Goal: Transaction & Acquisition: Book appointment/travel/reservation

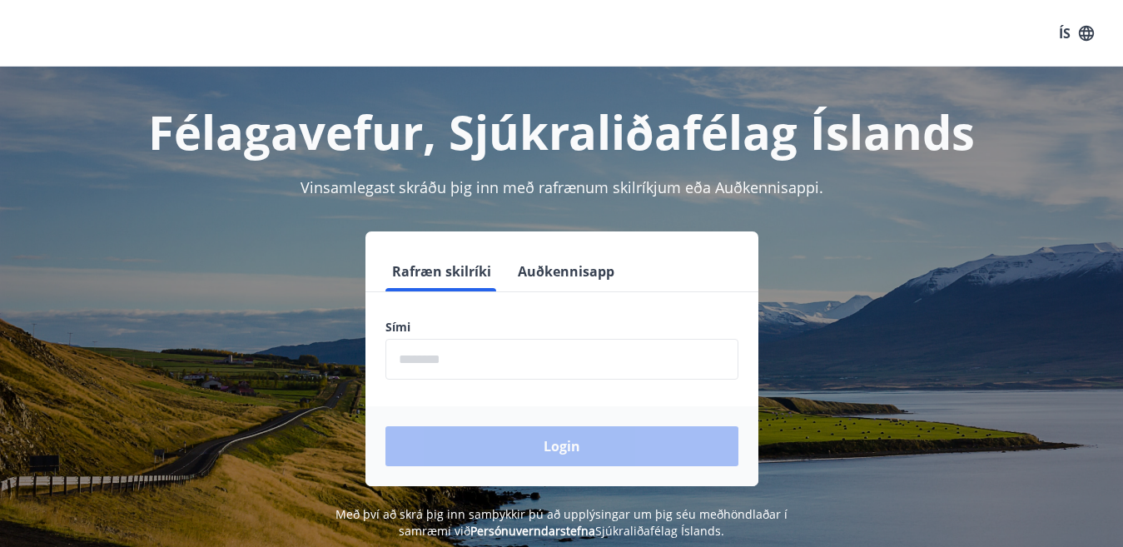
click at [415, 351] on input "phone" at bounding box center [561, 359] width 353 height 41
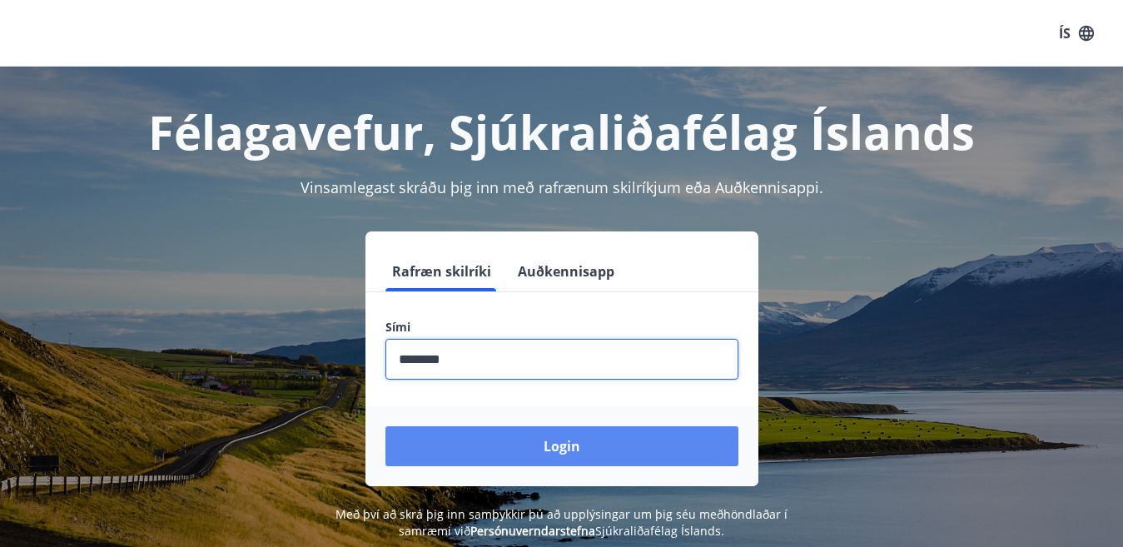
click at [571, 452] on button "Login" at bounding box center [561, 446] width 353 height 40
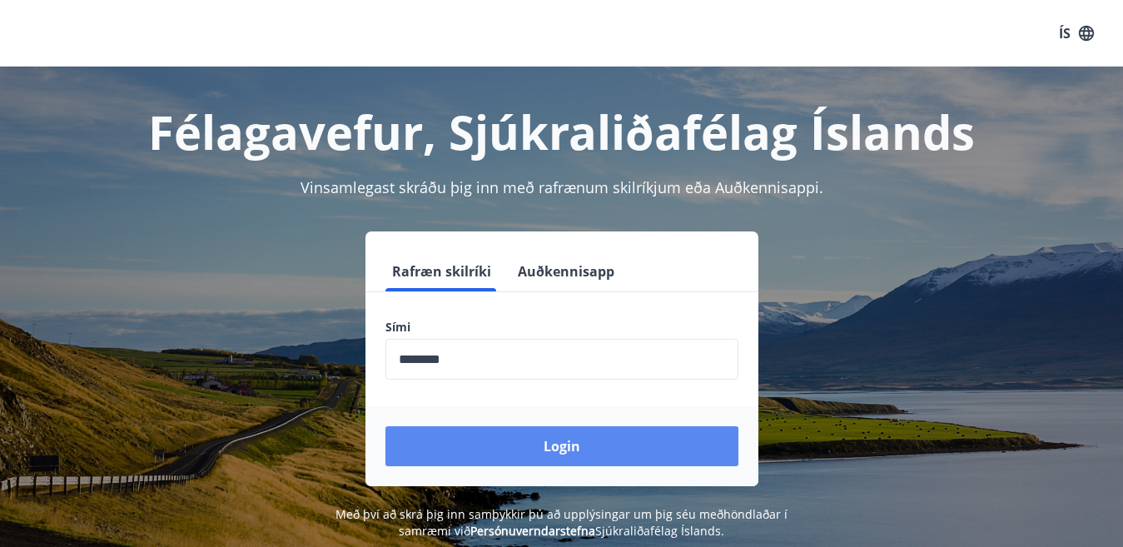
click at [557, 448] on button "Login" at bounding box center [561, 446] width 353 height 40
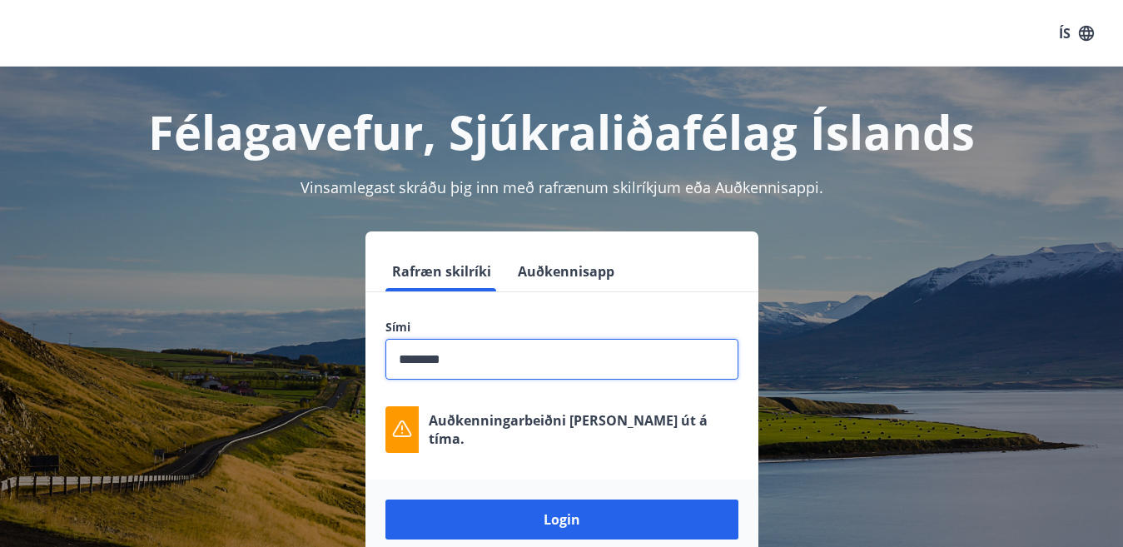
click at [420, 361] on input "phone" at bounding box center [561, 359] width 353 height 41
click at [420, 359] on input "phone" at bounding box center [561, 359] width 353 height 41
click at [425, 359] on input "phone" at bounding box center [561, 359] width 353 height 41
type input "********"
drag, startPoint x: 454, startPoint y: 359, endPoint x: 390, endPoint y: 355, distance: 63.4
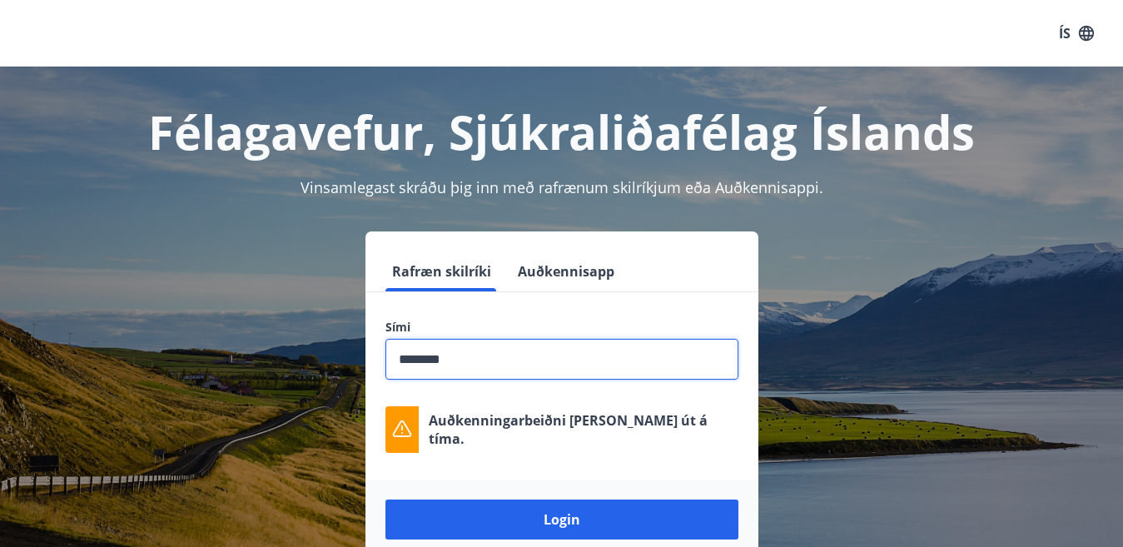
click at [390, 355] on input "phone" at bounding box center [561, 359] width 353 height 41
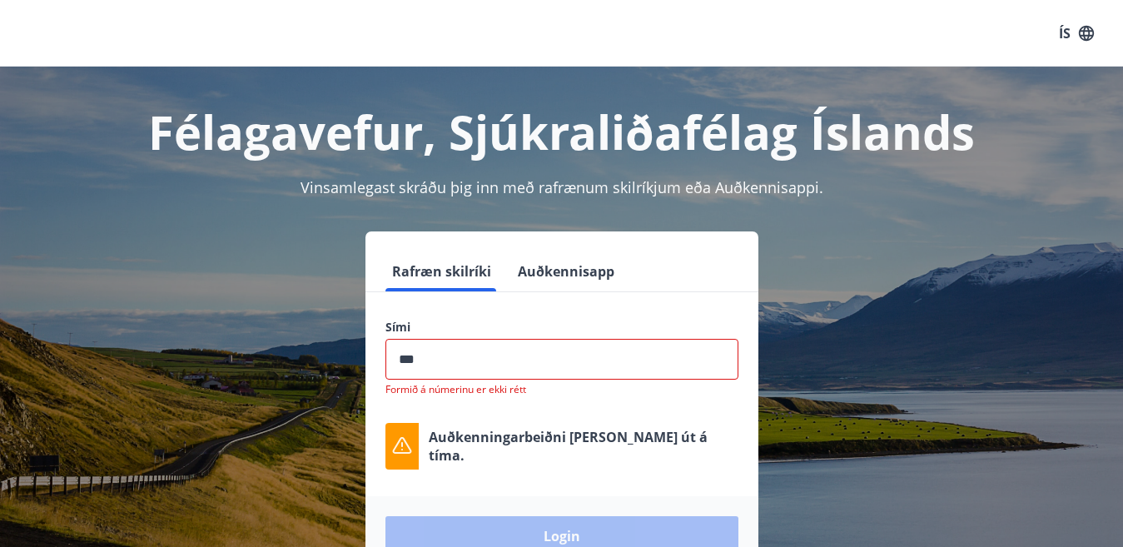
type input "********"
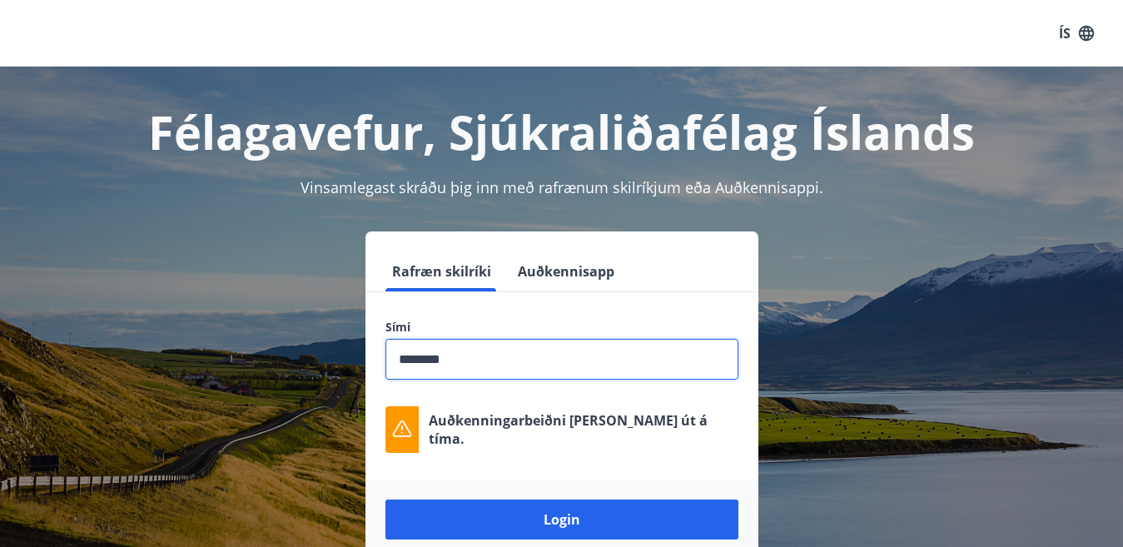
drag, startPoint x: 419, startPoint y: 360, endPoint x: 427, endPoint y: 360, distance: 8.4
click at [427, 360] on input "phone" at bounding box center [561, 359] width 353 height 41
click at [500, 351] on input "phone" at bounding box center [561, 359] width 353 height 41
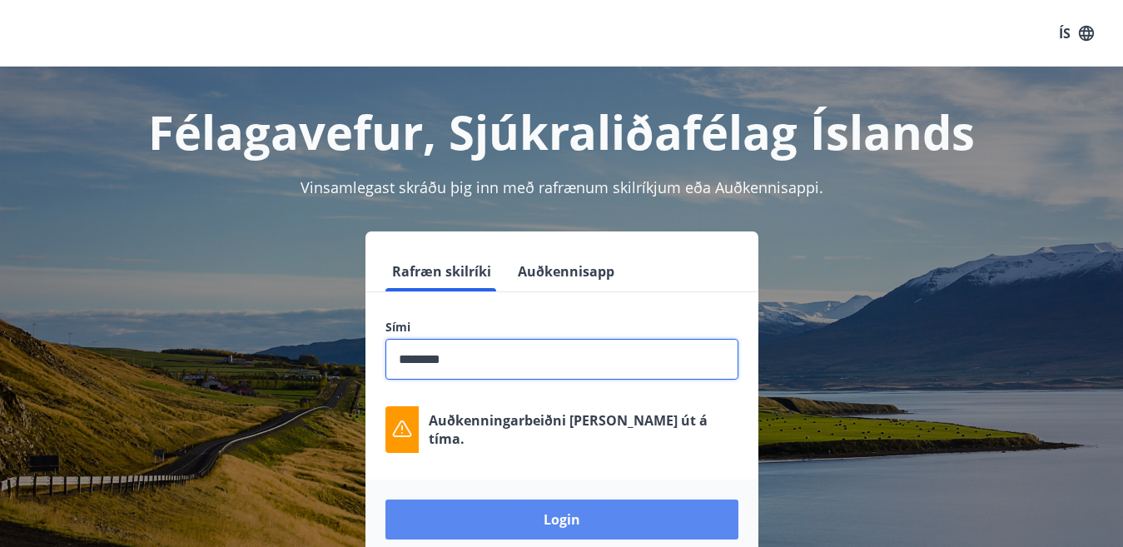
click at [548, 508] on button "Login" at bounding box center [561, 520] width 353 height 40
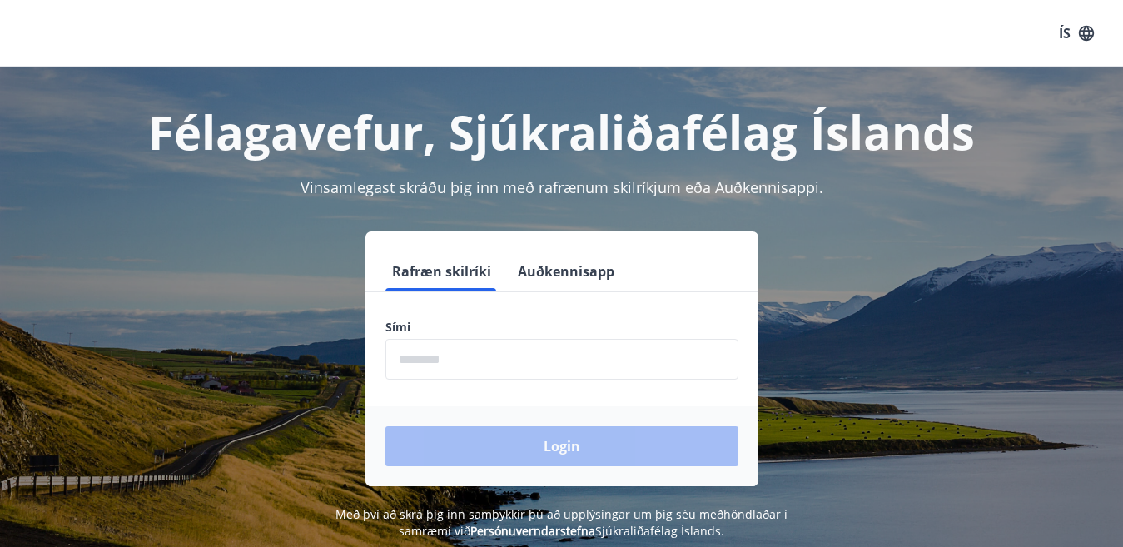
click at [400, 365] on input "phone" at bounding box center [561, 359] width 353 height 41
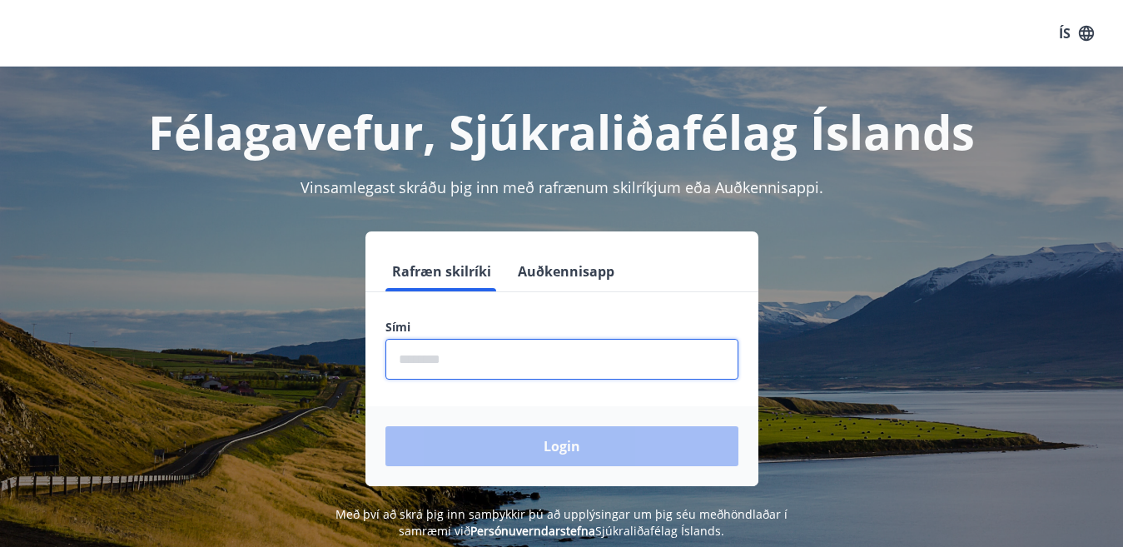
type input "********"
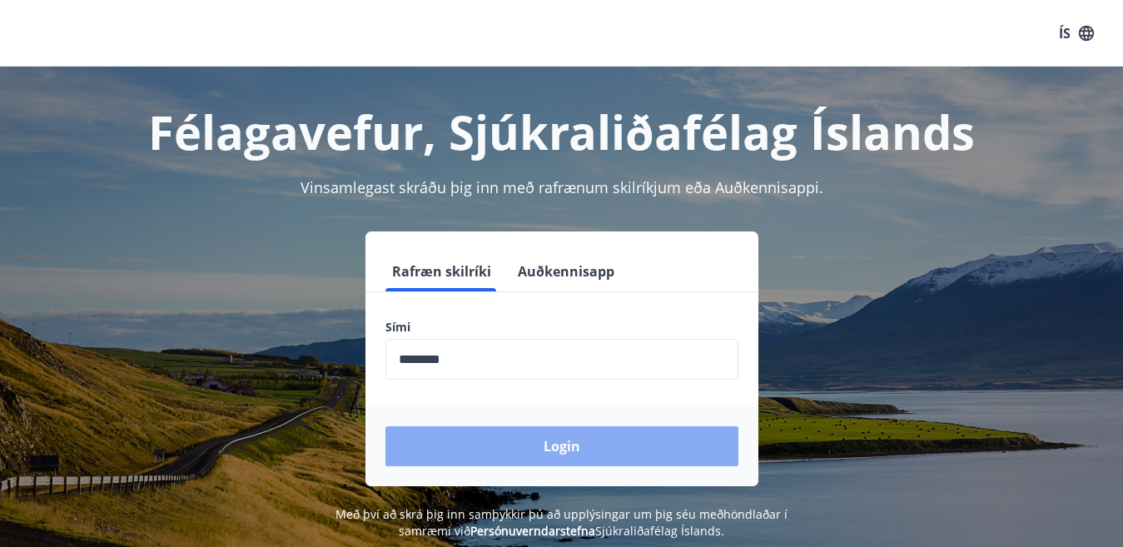
click at [546, 439] on button "Login" at bounding box center [561, 446] width 353 height 40
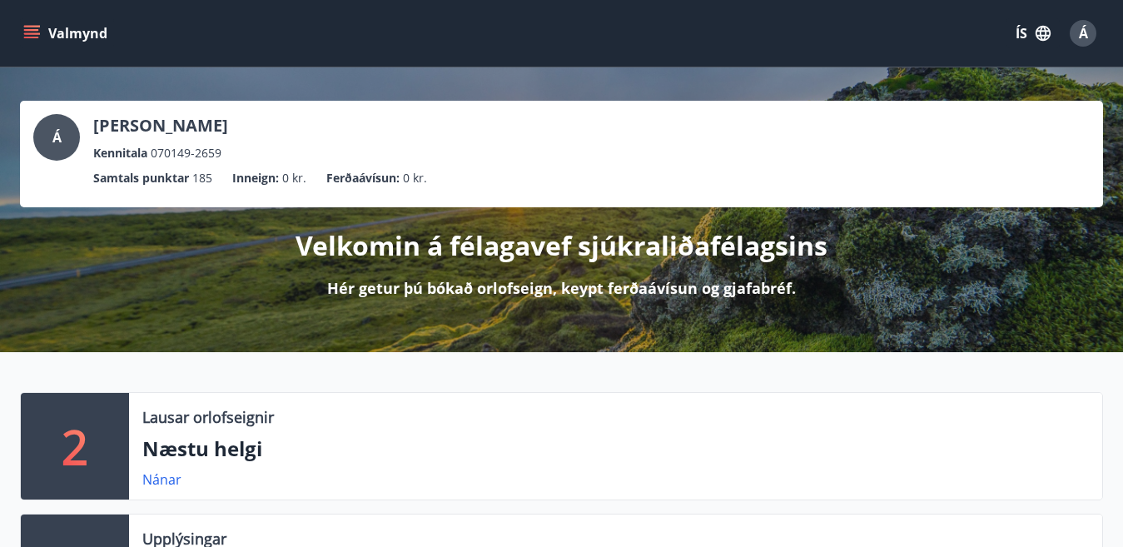
click at [150, 179] on p "Samtals punktar" at bounding box center [141, 178] width 96 height 18
click at [392, 183] on p "Ferðaávísun :" at bounding box center [362, 178] width 73 height 18
click at [406, 183] on span "0 kr." at bounding box center [415, 178] width 24 height 18
click at [46, 137] on div "Á" at bounding box center [56, 137] width 47 height 47
click at [52, 140] on span "Á" at bounding box center [56, 137] width 9 height 18
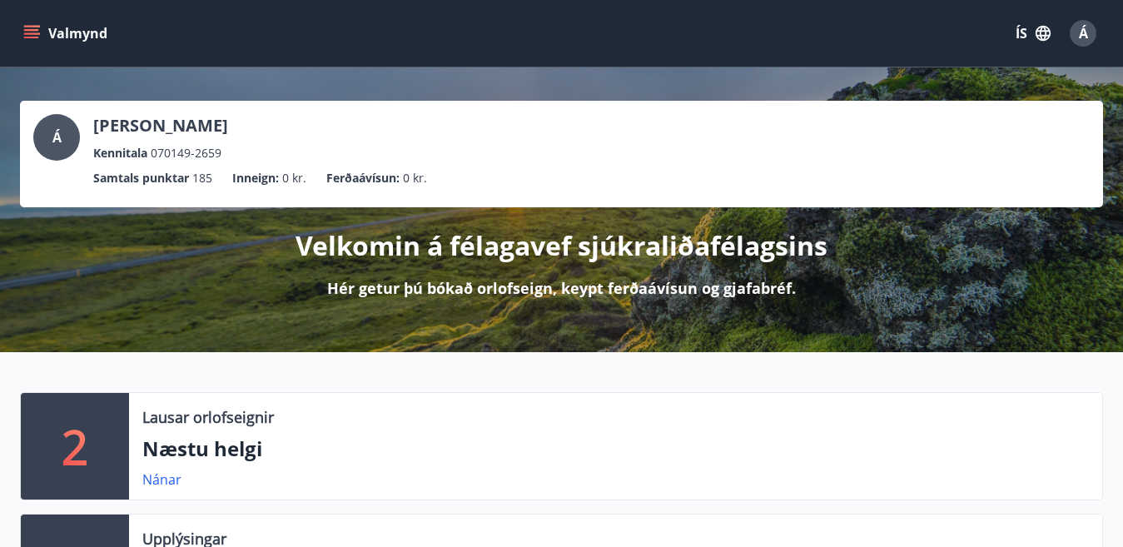
click at [212, 177] on span "185" at bounding box center [202, 178] width 20 height 18
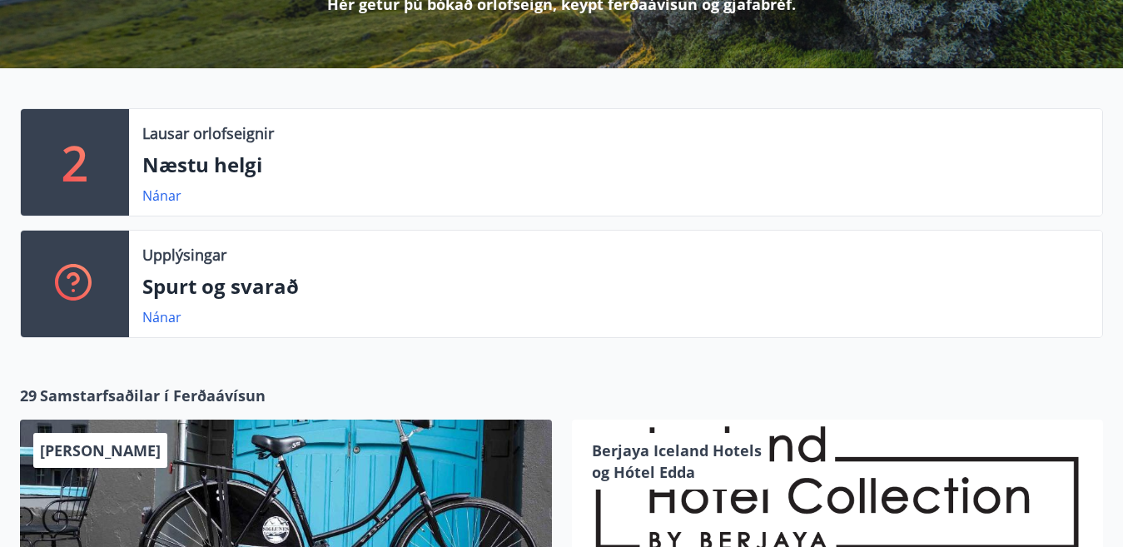
scroll to position [271, 0]
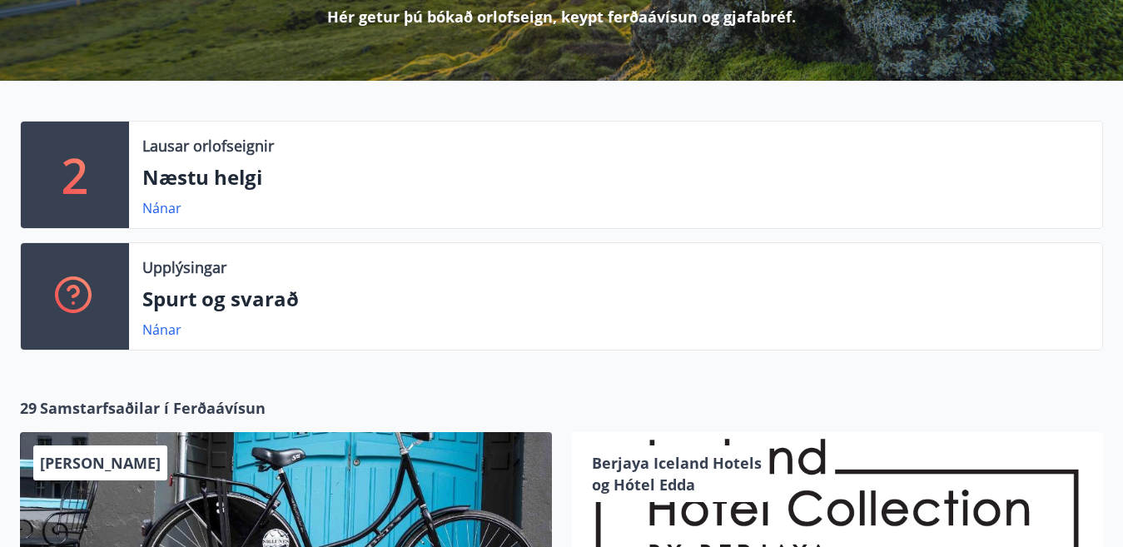
click at [76, 167] on p "2" at bounding box center [75, 174] width 27 height 63
click at [172, 205] on link "Nánar" at bounding box center [161, 208] width 39 height 18
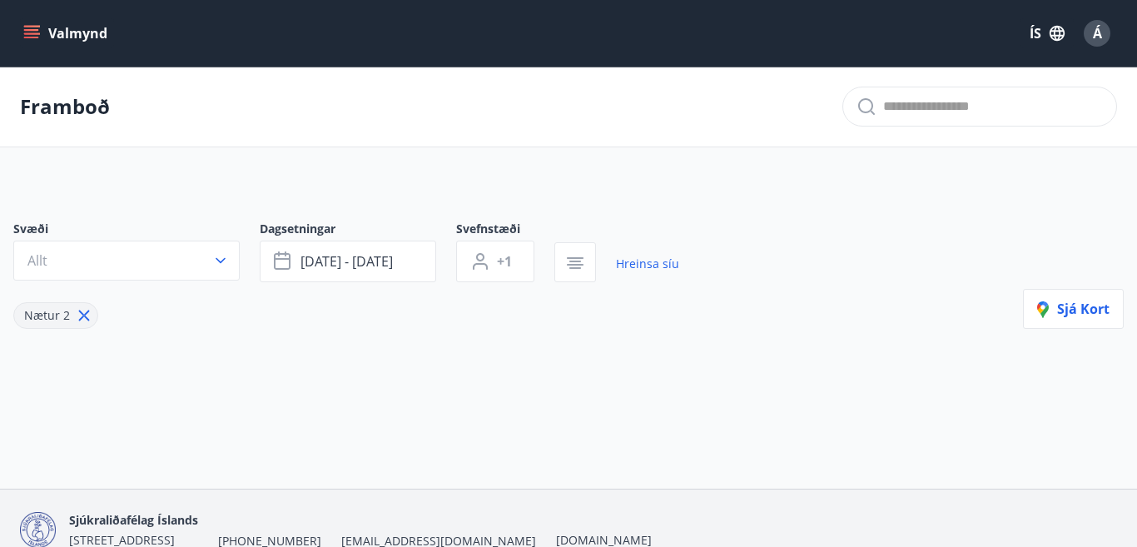
type input "*"
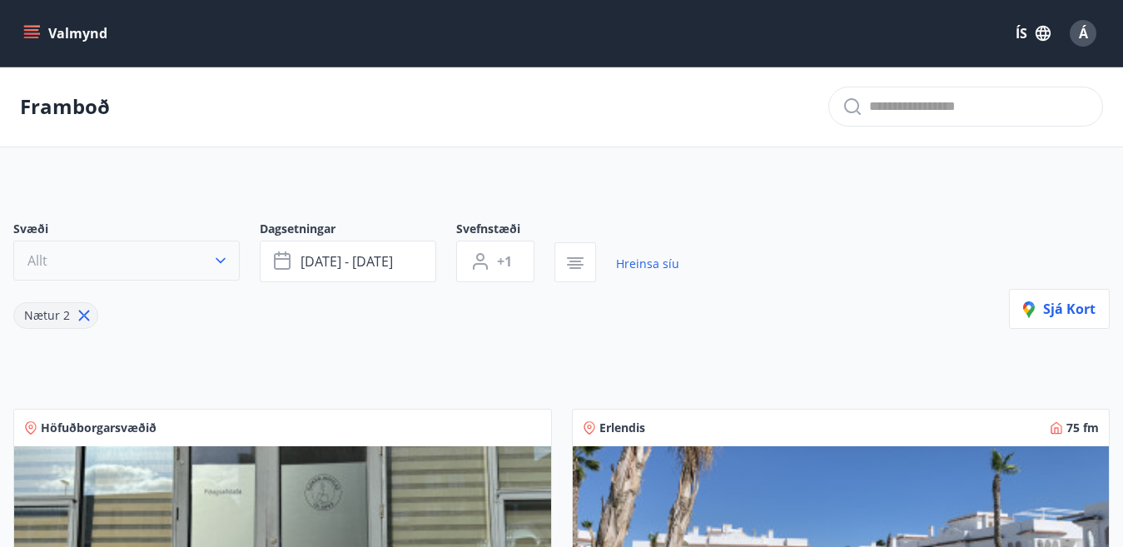
click at [221, 259] on icon "button" at bounding box center [220, 260] width 17 height 17
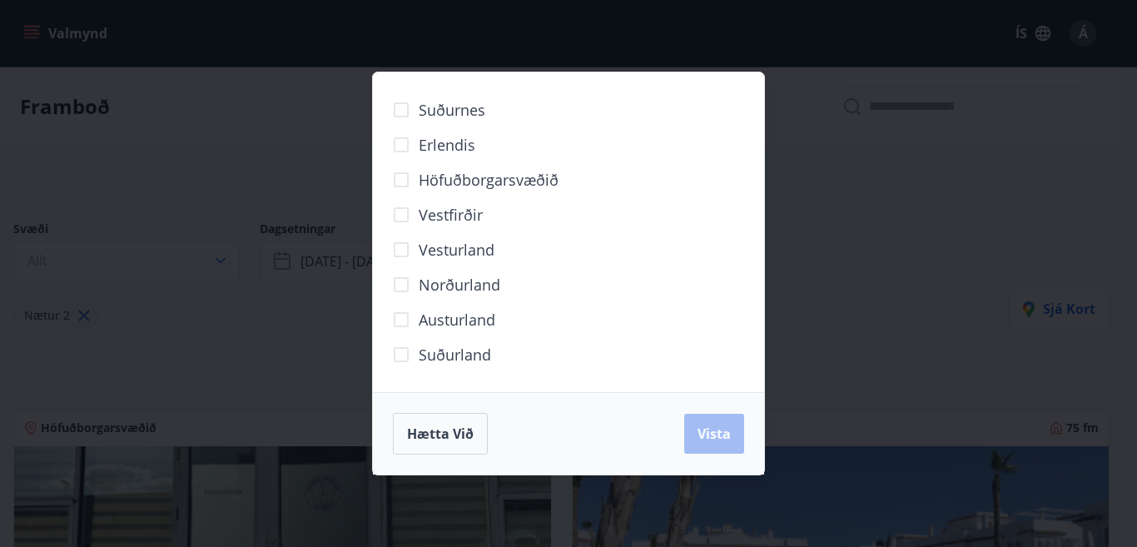
click at [438, 354] on span "Suðurland" at bounding box center [455, 355] width 72 height 22
click at [697, 432] on button "Vista" at bounding box center [714, 434] width 60 height 40
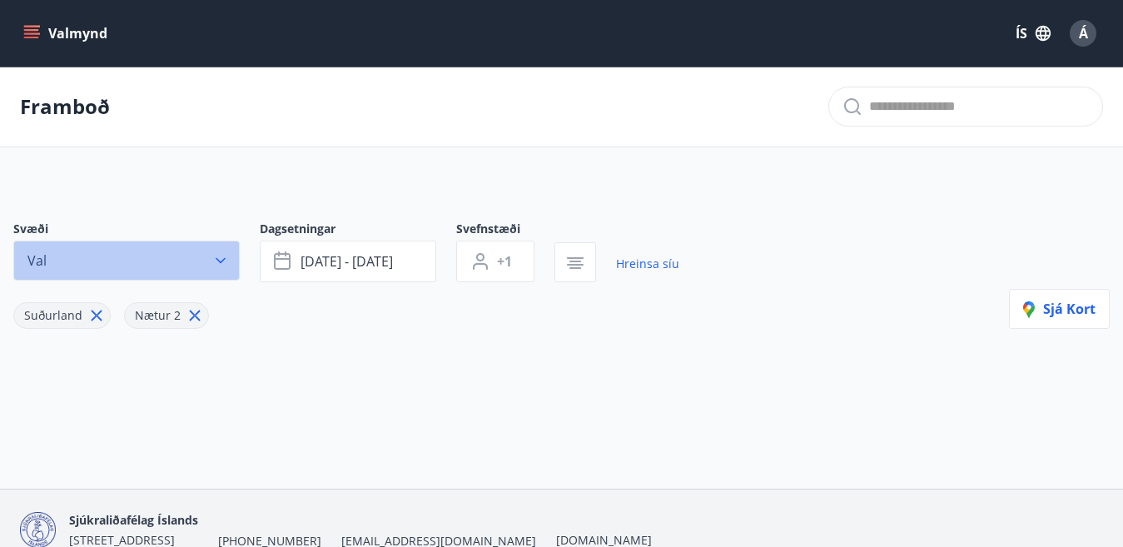
click at [216, 261] on icon "button" at bounding box center [220, 260] width 17 height 17
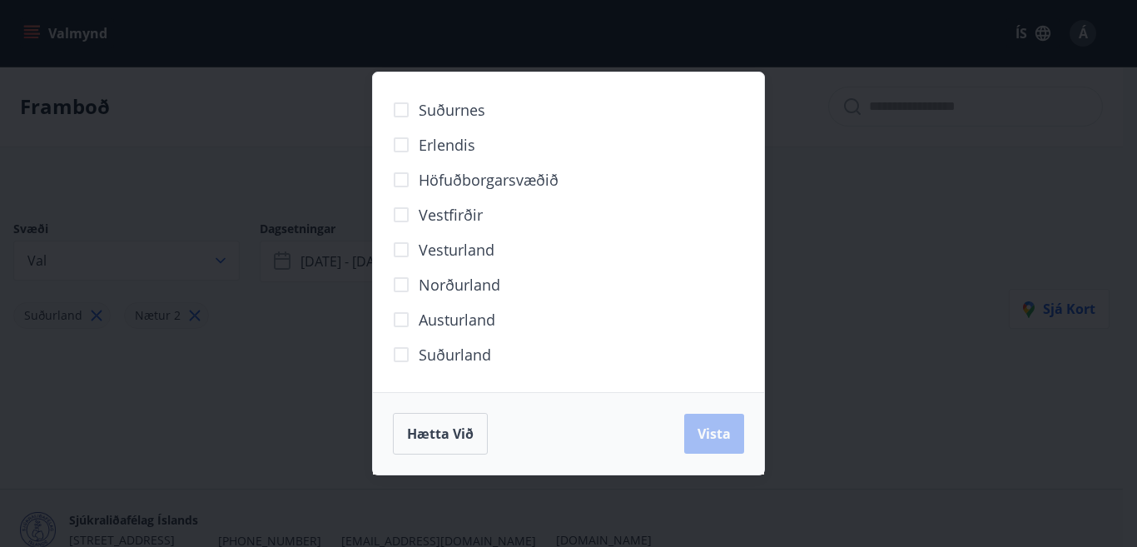
click at [49, 30] on div "Suðurnes Erlendis Höfuðborgarsvæðið [GEOGRAPHIC_DATA] [GEOGRAPHIC_DATA] [GEOGRA…" at bounding box center [568, 273] width 1137 height 547
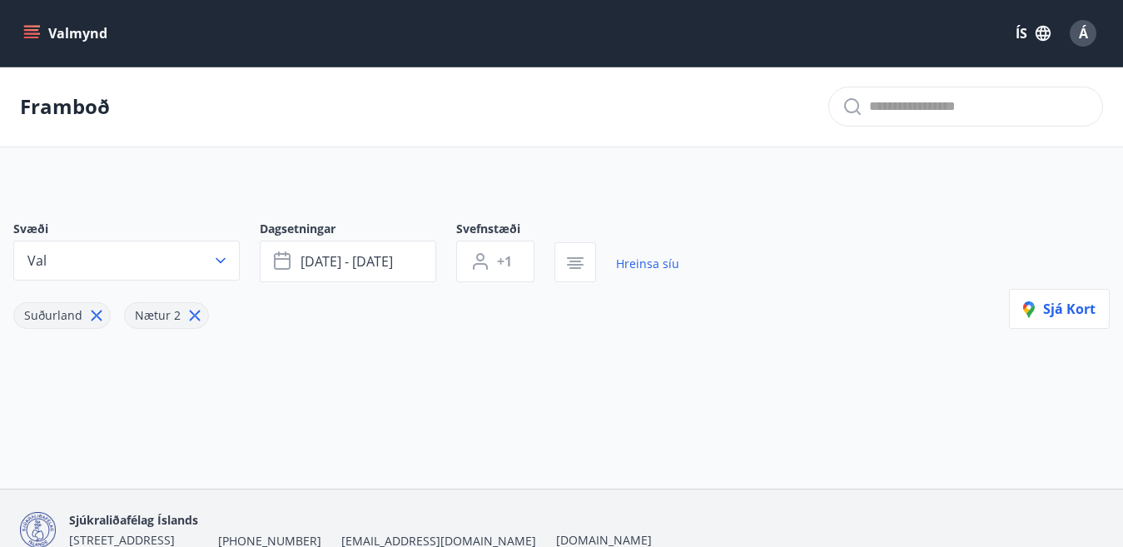
click at [37, 33] on icon "menu" at bounding box center [33, 33] width 18 height 2
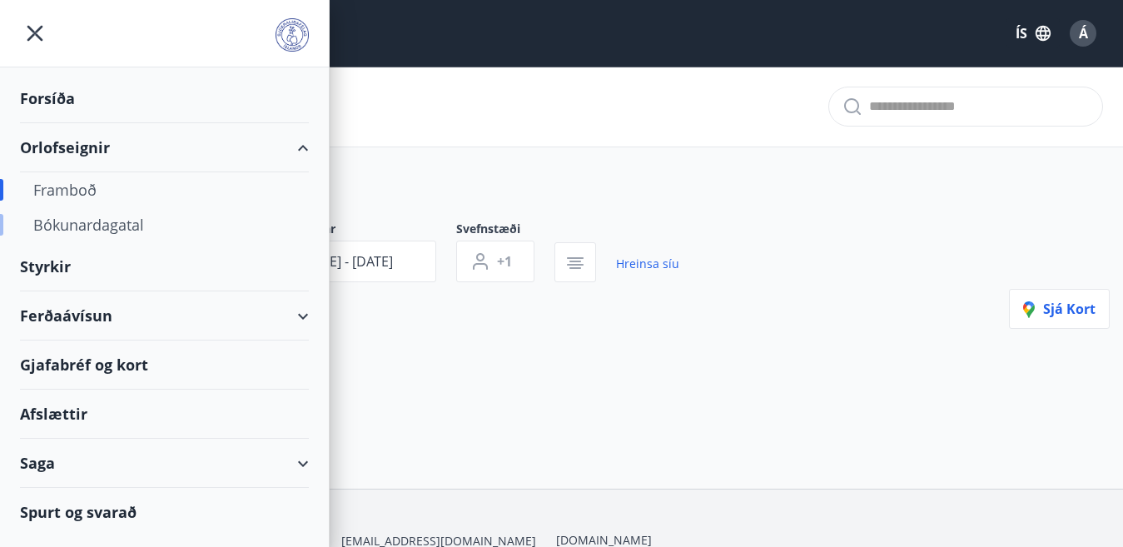
click at [86, 223] on div "Bókunardagatal" at bounding box center [164, 224] width 262 height 35
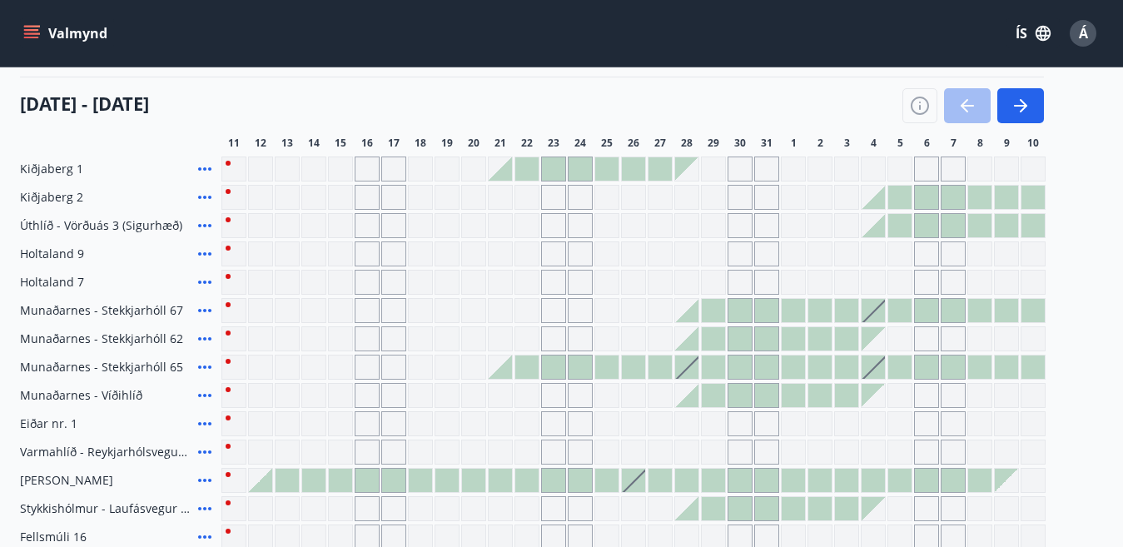
scroll to position [181, 0]
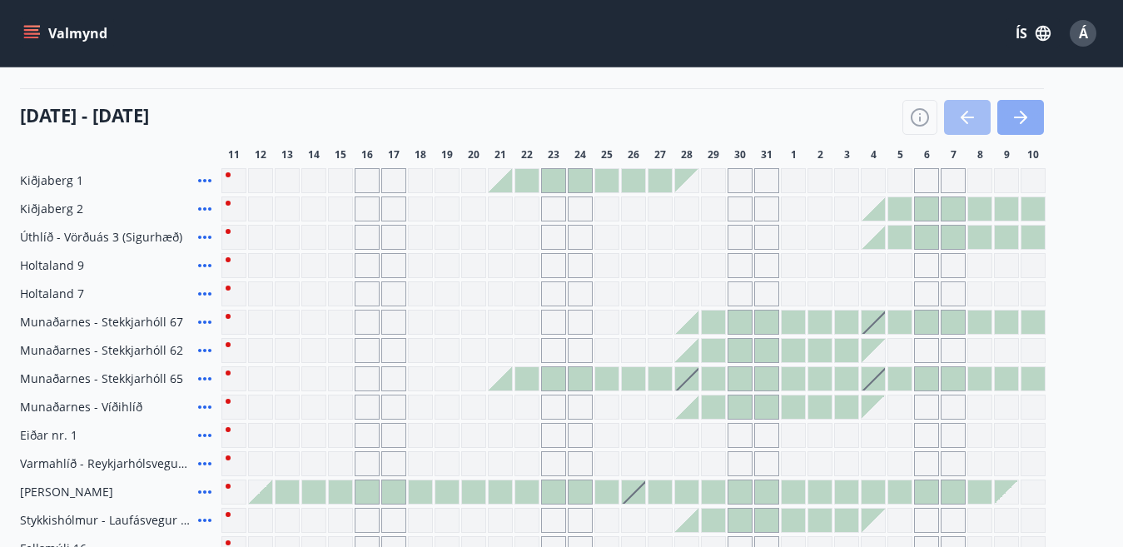
click at [1028, 127] on icon "button" at bounding box center [1021, 117] width 20 height 20
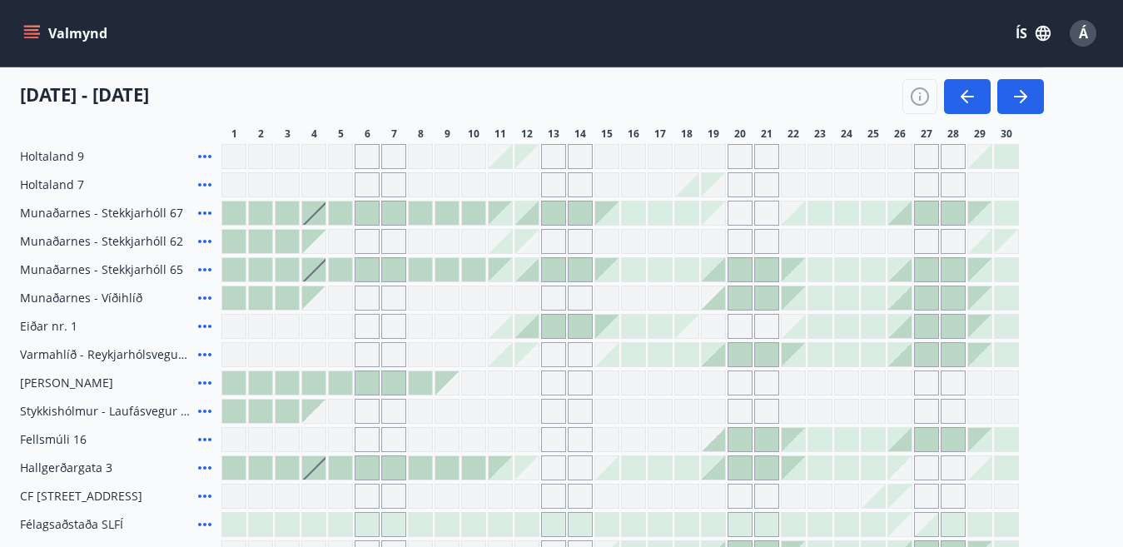
scroll to position [306, 0]
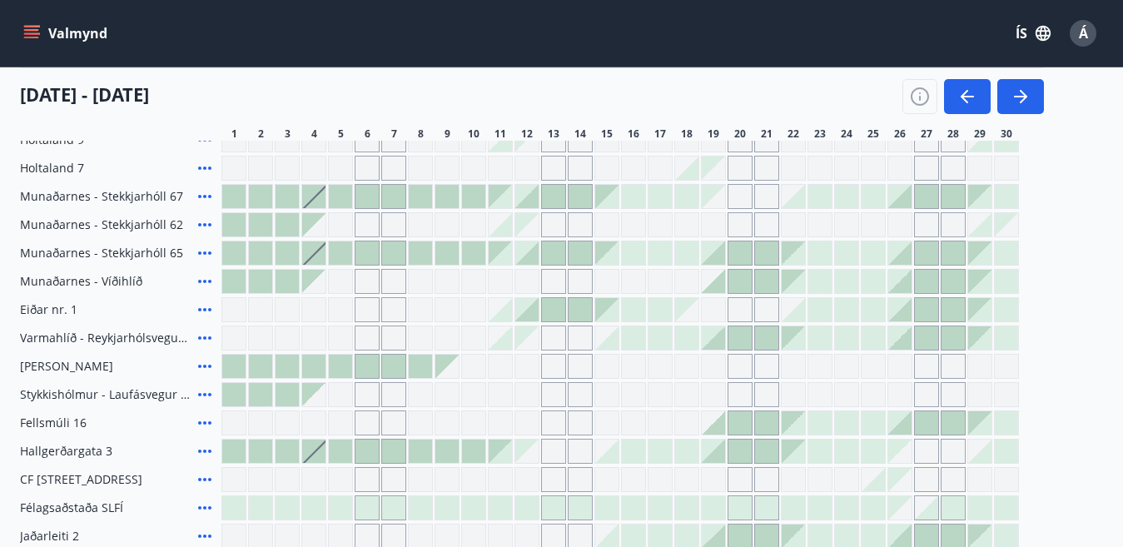
click at [768, 251] on div at bounding box center [766, 252] width 23 height 23
click at [726, 255] on div at bounding box center [620, 253] width 798 height 25
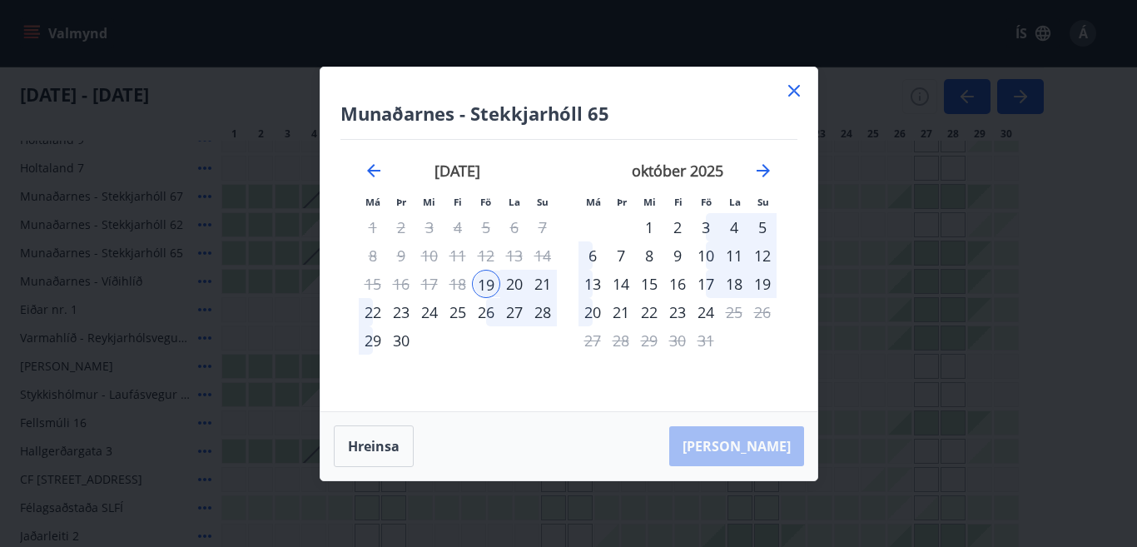
click at [792, 97] on icon at bounding box center [794, 91] width 20 height 20
click at [792, 97] on div "[DATE] - [DATE]" at bounding box center [532, 90] width 1024 height 47
click at [792, 84] on div "[DATE] - [DATE]" at bounding box center [532, 90] width 1024 height 47
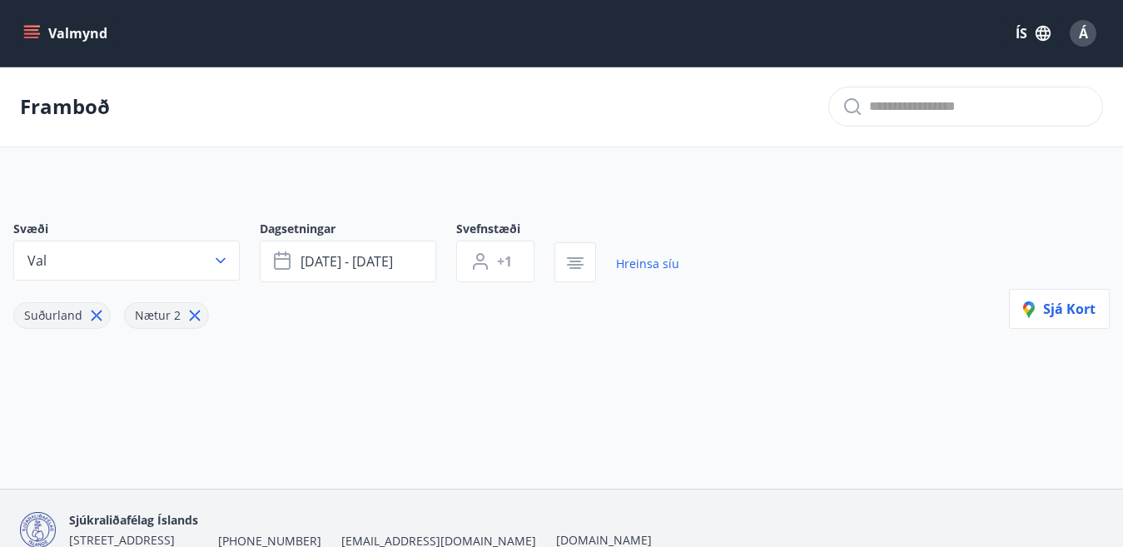
click at [37, 24] on button "Valmynd" at bounding box center [67, 33] width 94 height 30
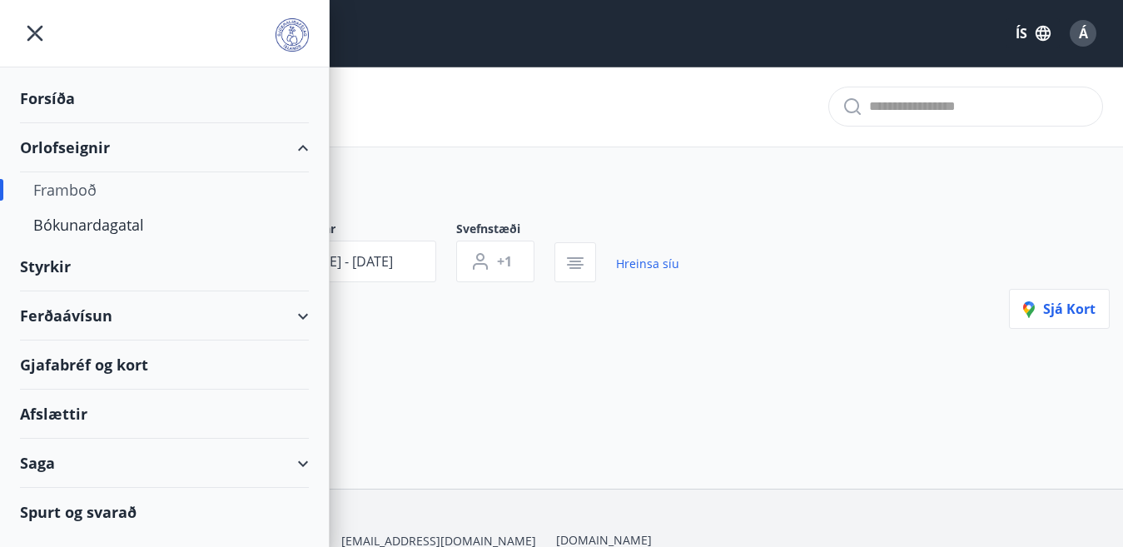
click at [74, 311] on div "Ferðaávísun" at bounding box center [164, 315] width 289 height 49
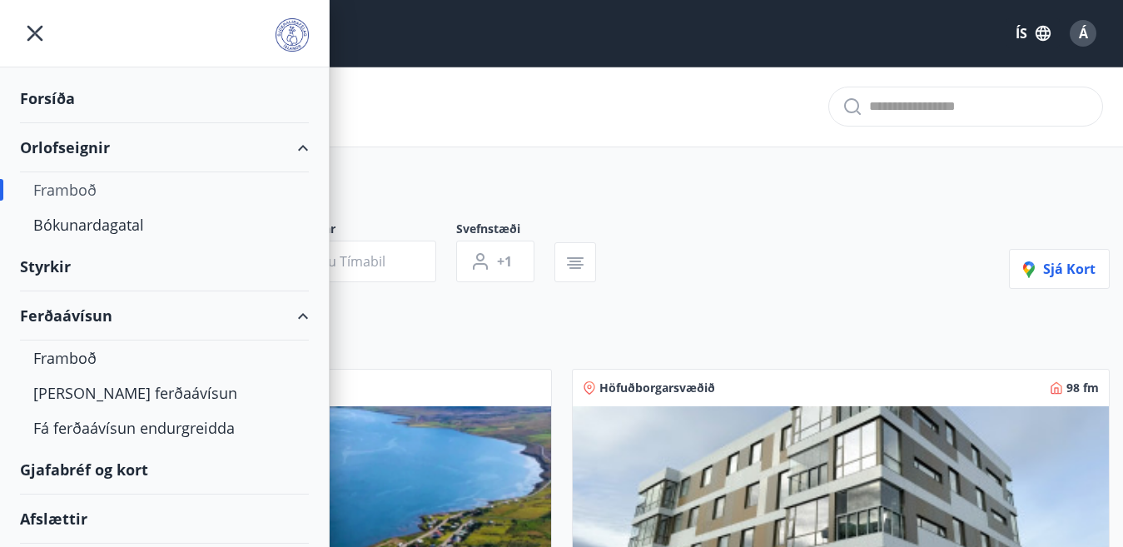
type input "*"
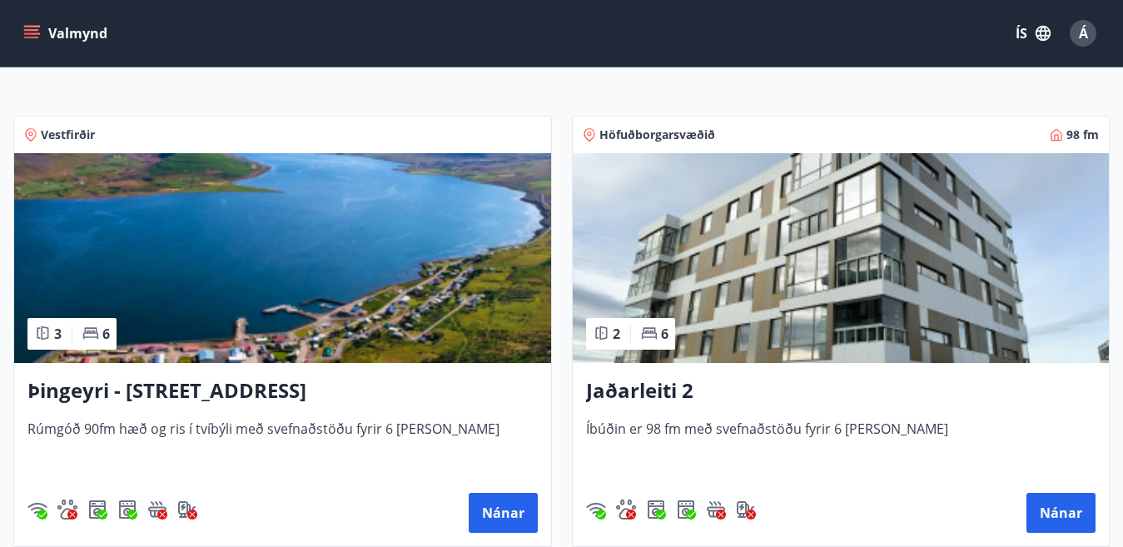
scroll to position [228, 0]
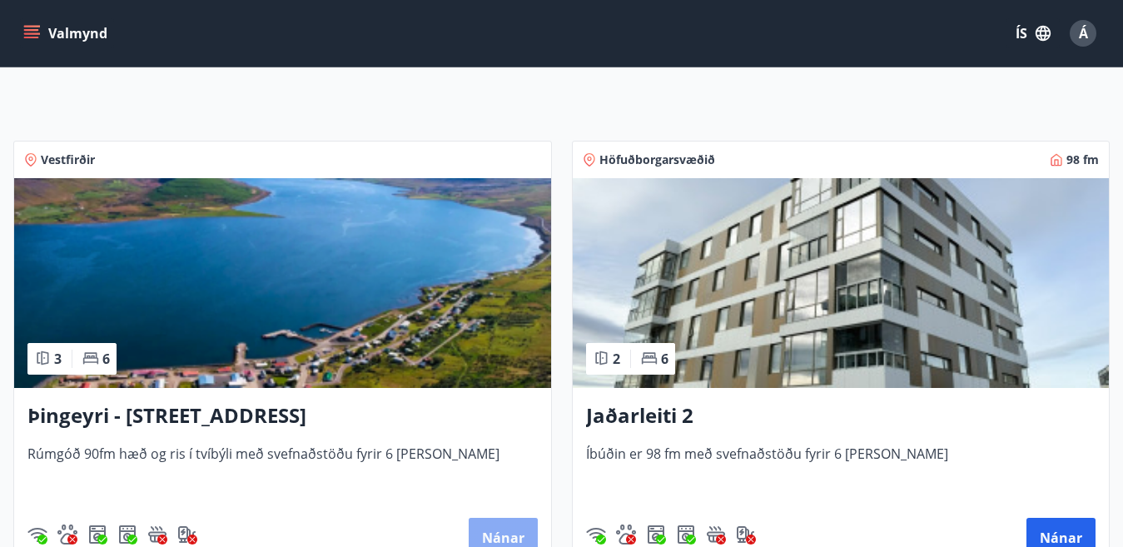
click at [486, 541] on button "Nánar" at bounding box center [503, 538] width 69 height 40
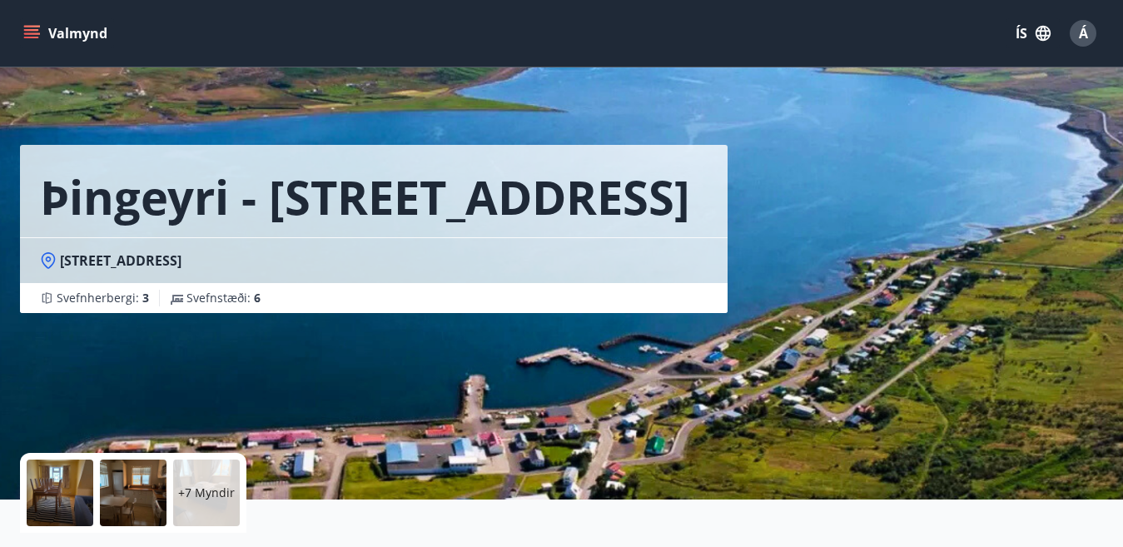
scroll to position [48, 0]
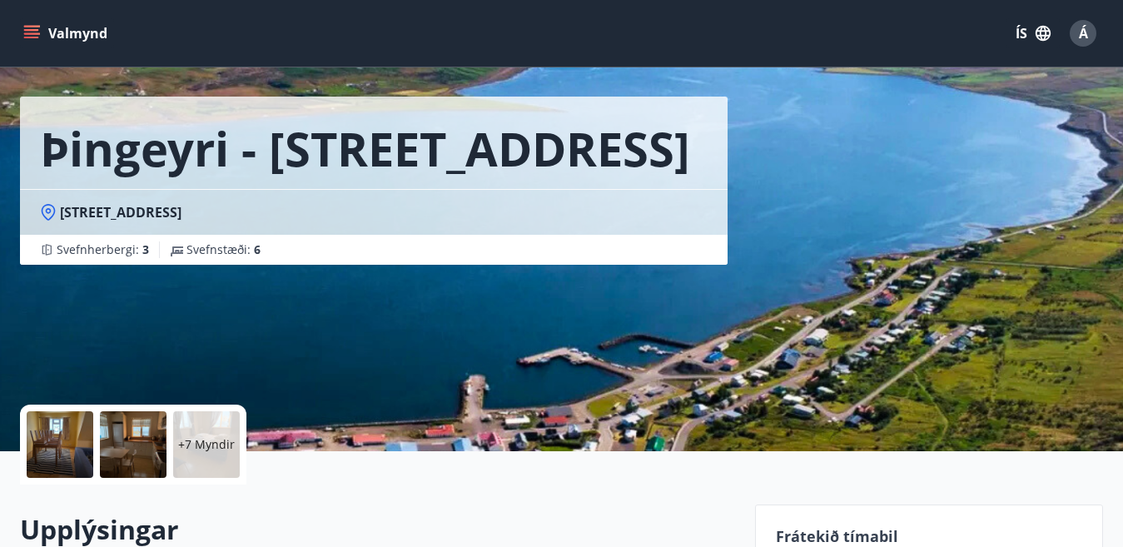
click at [76, 441] on div at bounding box center [60, 444] width 67 height 67
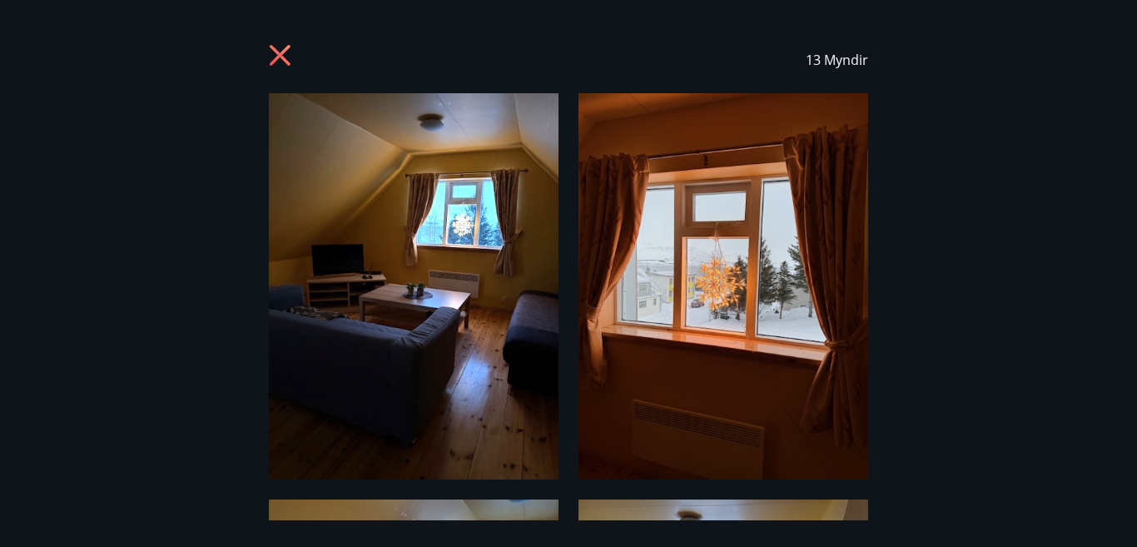
click at [510, 418] on img at bounding box center [414, 286] width 290 height 386
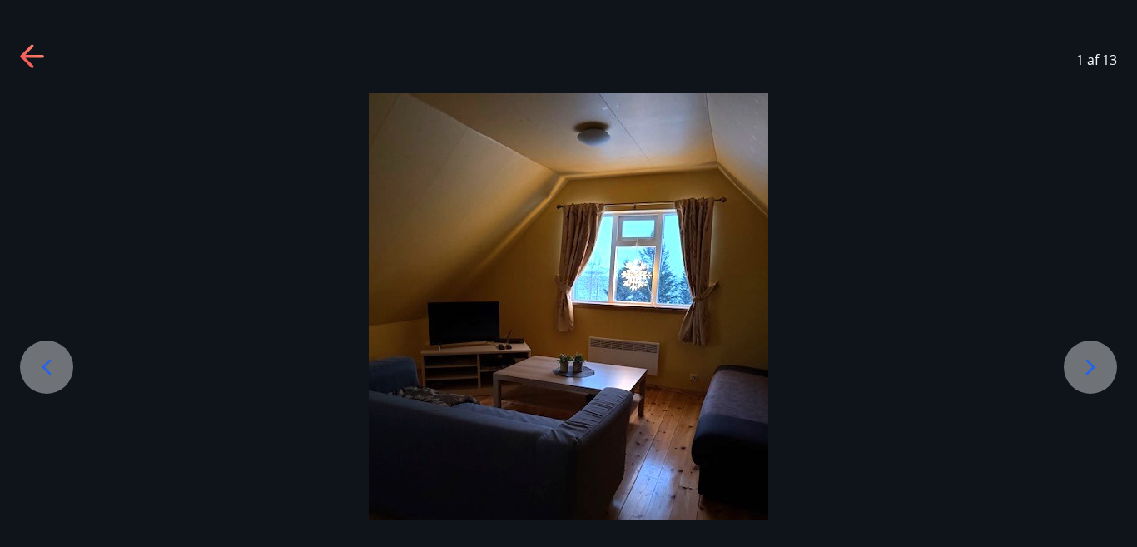
click at [52, 379] on icon at bounding box center [46, 367] width 27 height 27
click at [1096, 370] on icon at bounding box center [1090, 367] width 27 height 27
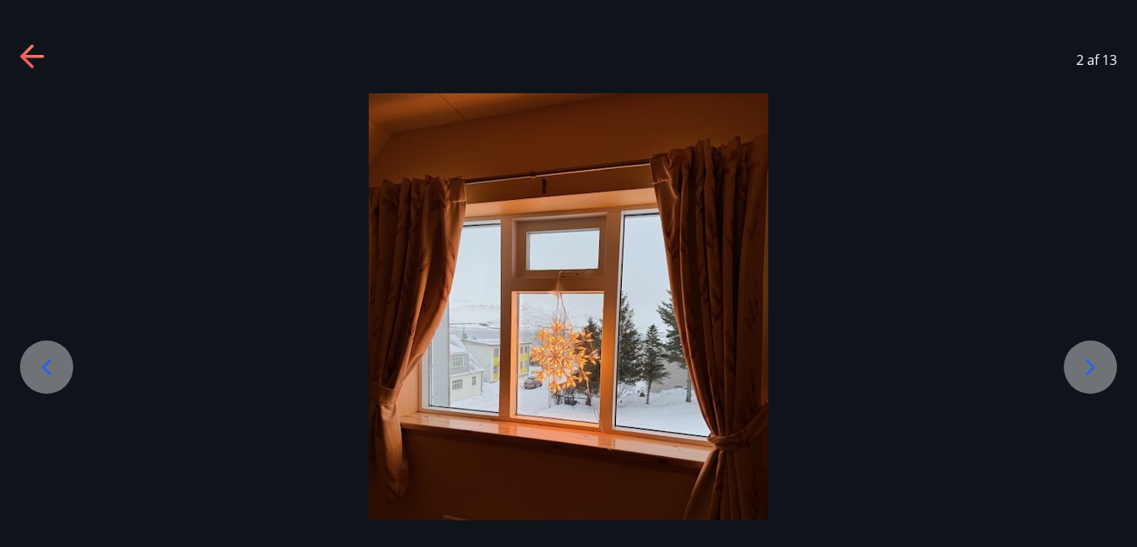
click at [1096, 371] on icon at bounding box center [1090, 367] width 27 height 27
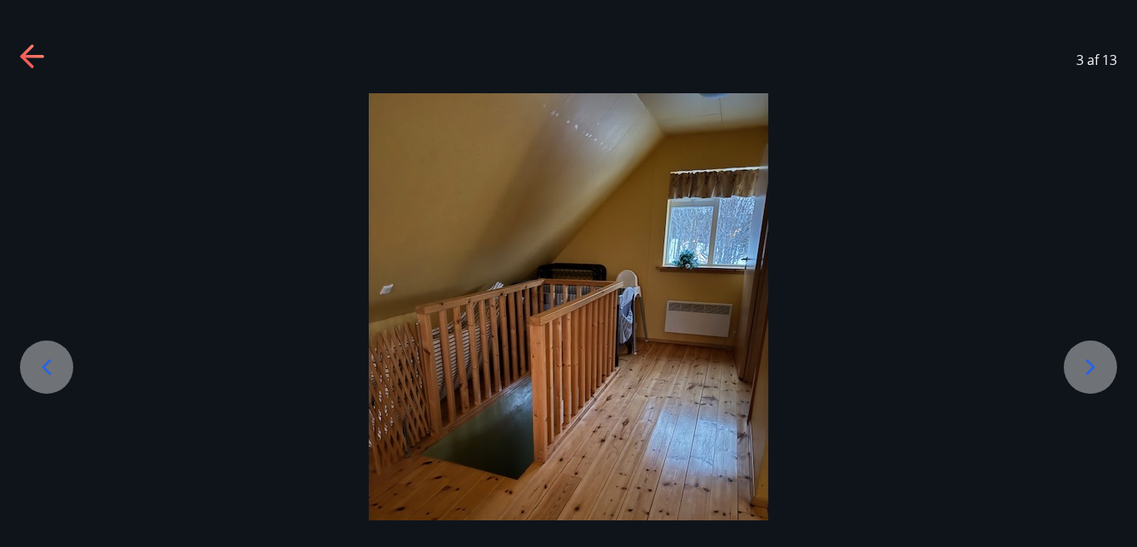
click at [1096, 372] on icon at bounding box center [1090, 367] width 27 height 27
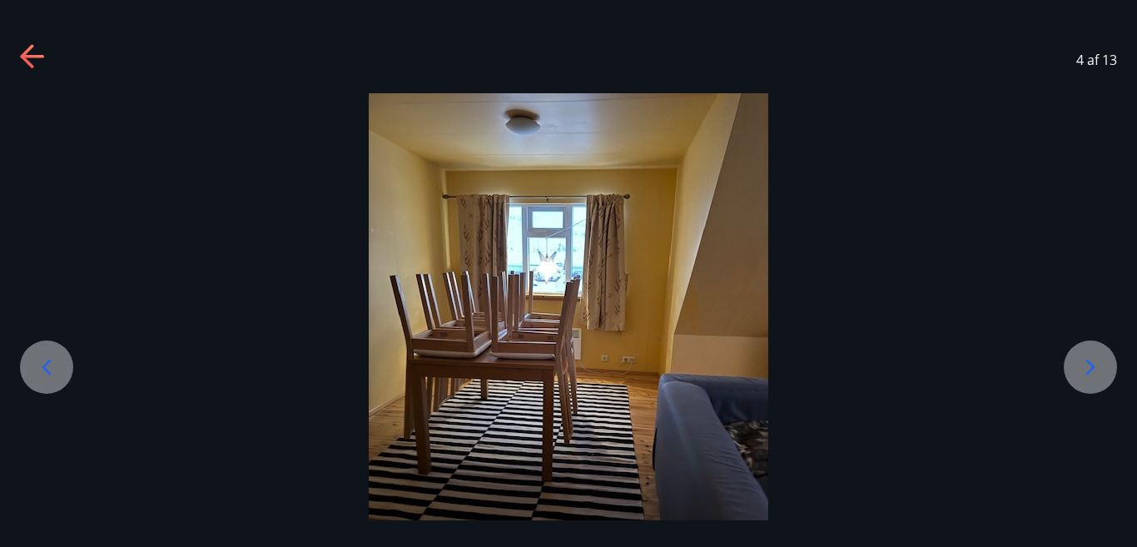
click at [1095, 373] on icon at bounding box center [1090, 367] width 27 height 27
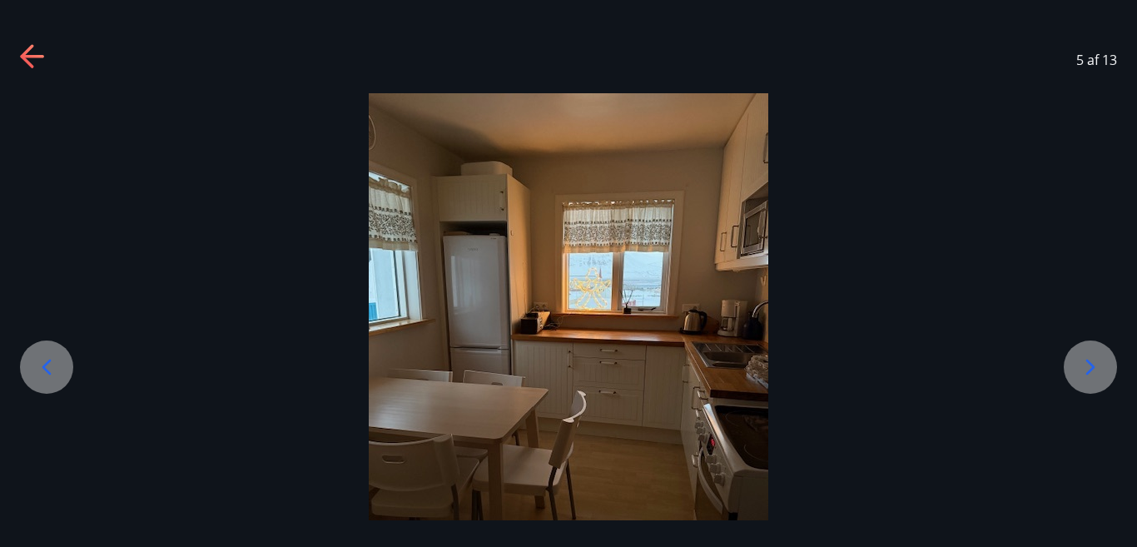
click at [1095, 373] on icon at bounding box center [1090, 367] width 27 height 27
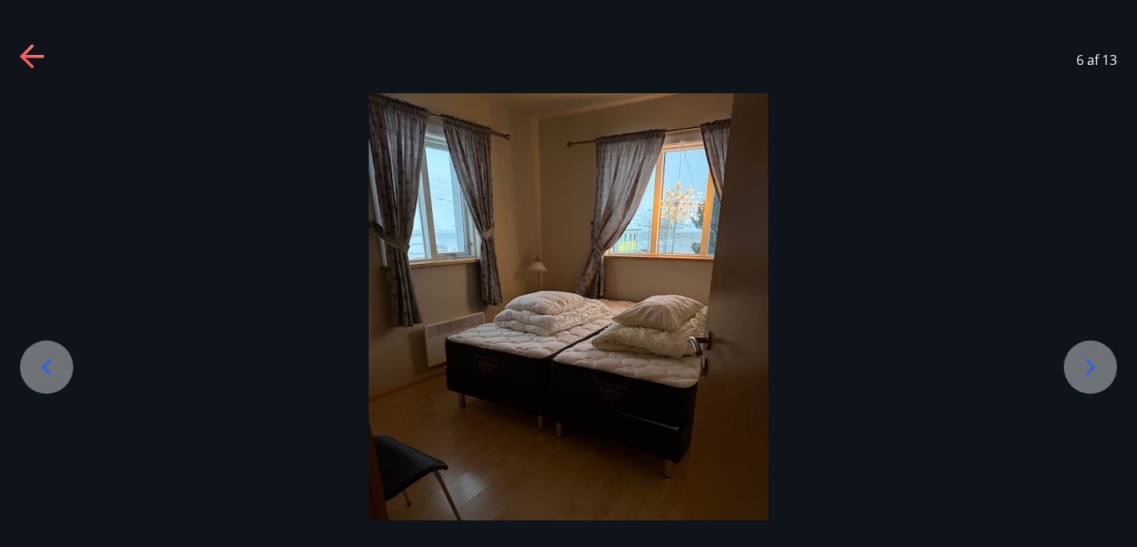
click at [1095, 374] on icon at bounding box center [1090, 367] width 27 height 27
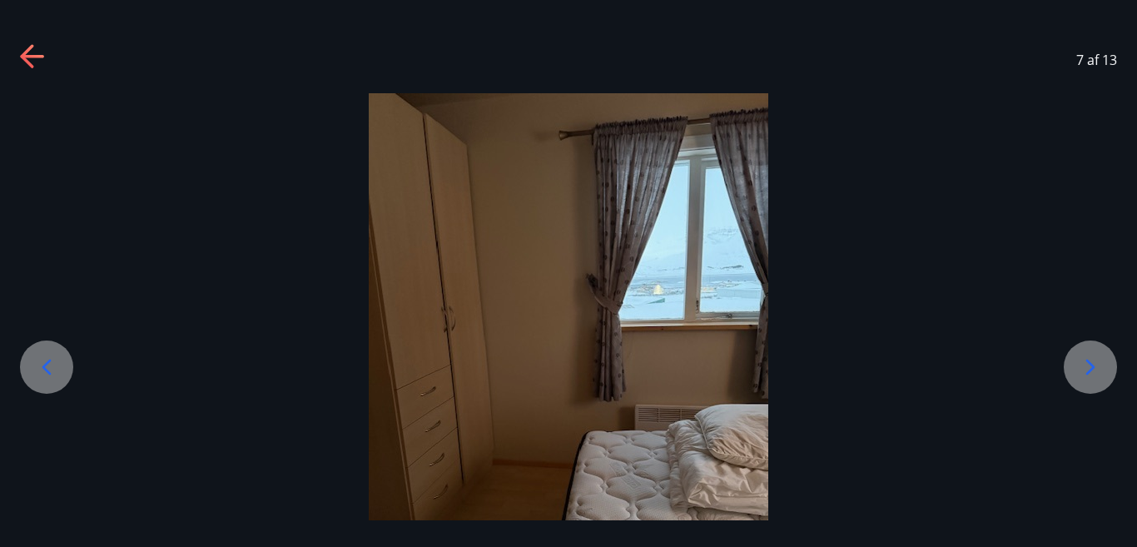
click at [1095, 374] on icon at bounding box center [1090, 367] width 27 height 27
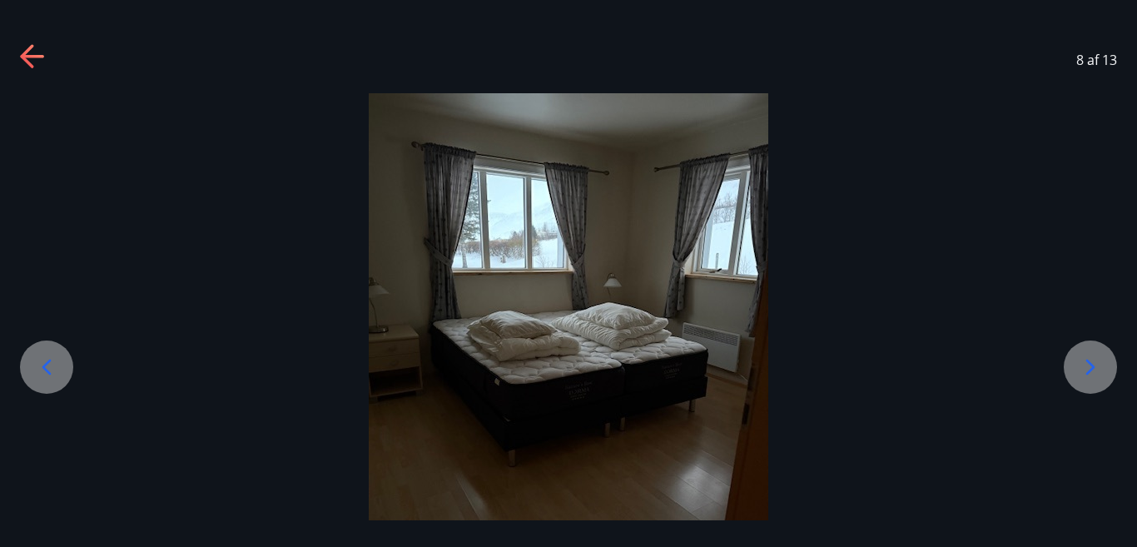
click at [1095, 374] on icon at bounding box center [1090, 367] width 27 height 27
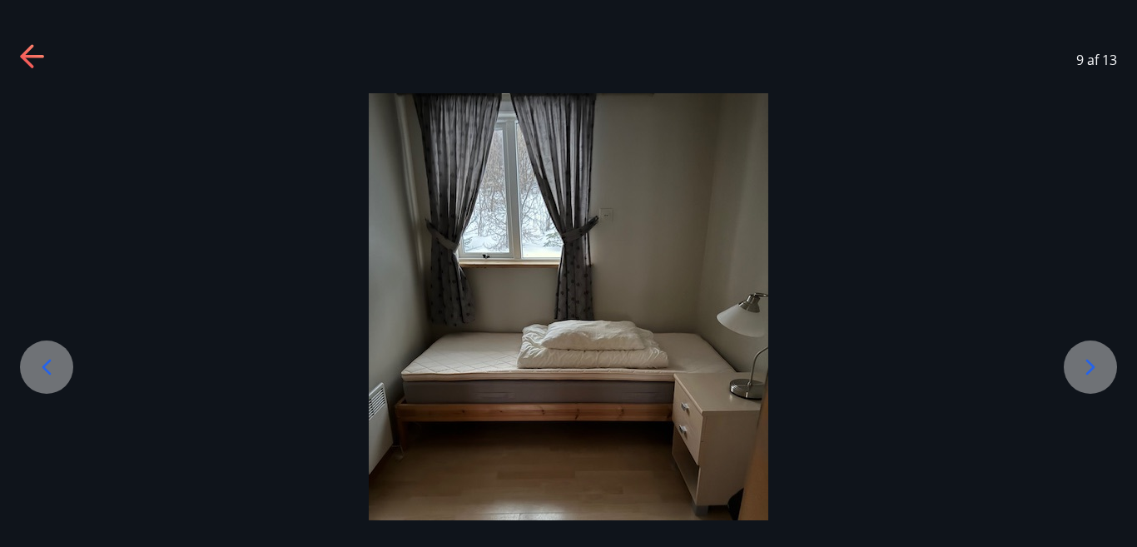
click at [1095, 374] on icon at bounding box center [1090, 367] width 27 height 27
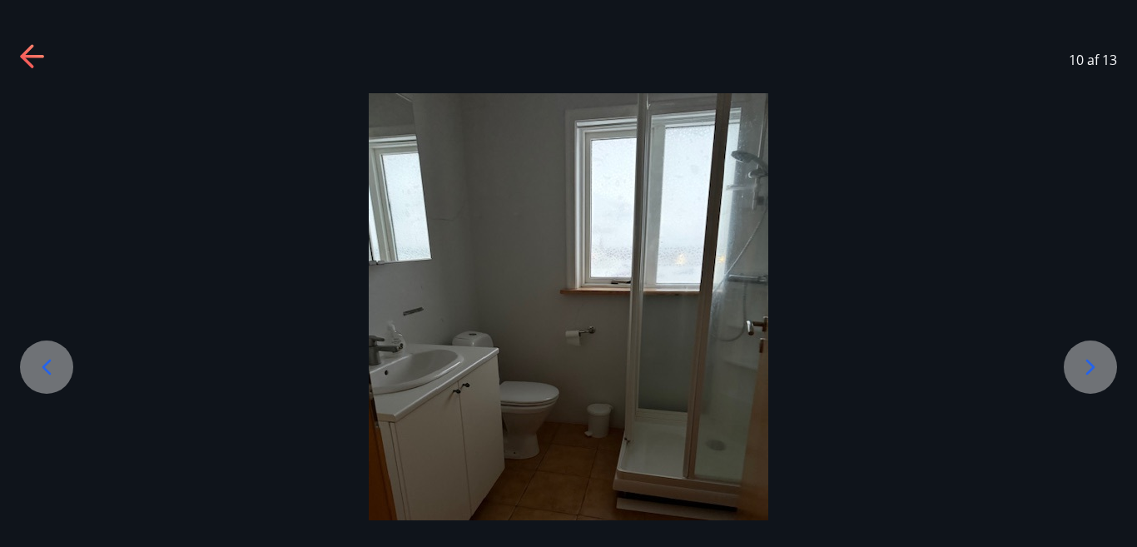
click at [1095, 374] on icon at bounding box center [1090, 367] width 27 height 27
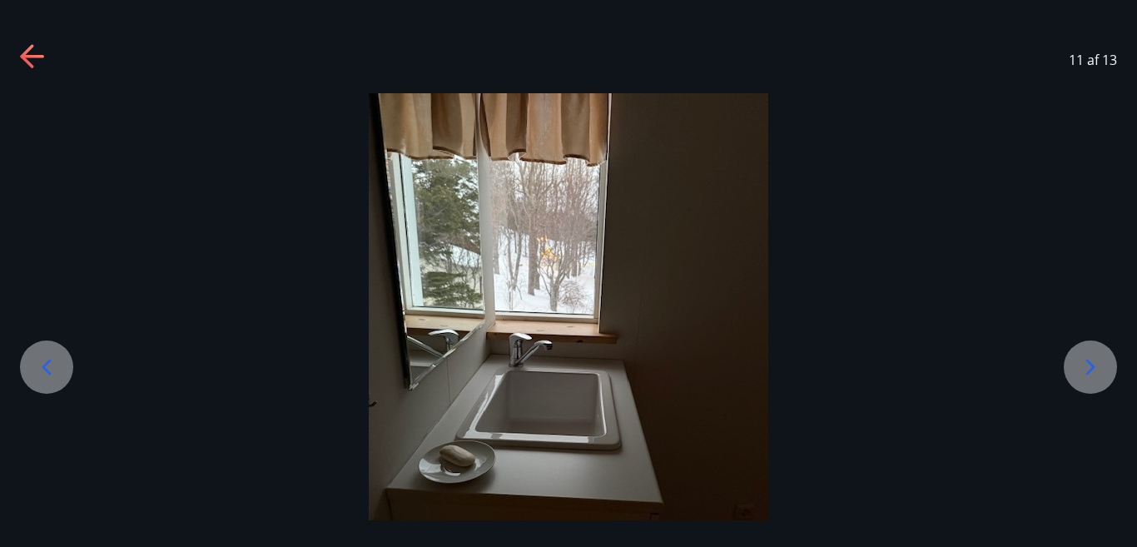
click at [1095, 374] on icon at bounding box center [1090, 367] width 27 height 27
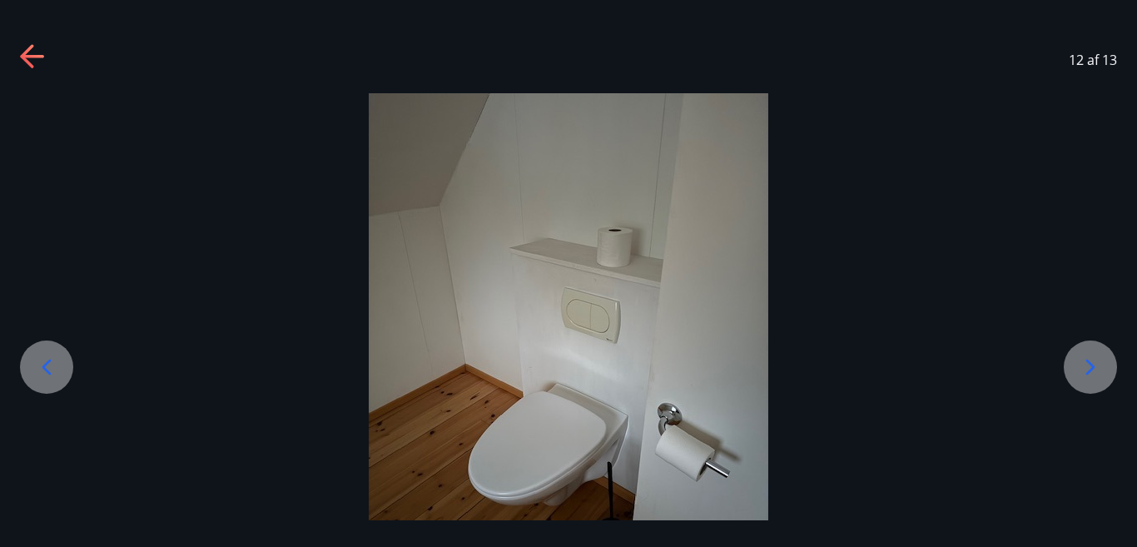
click at [1095, 374] on icon at bounding box center [1090, 367] width 27 height 27
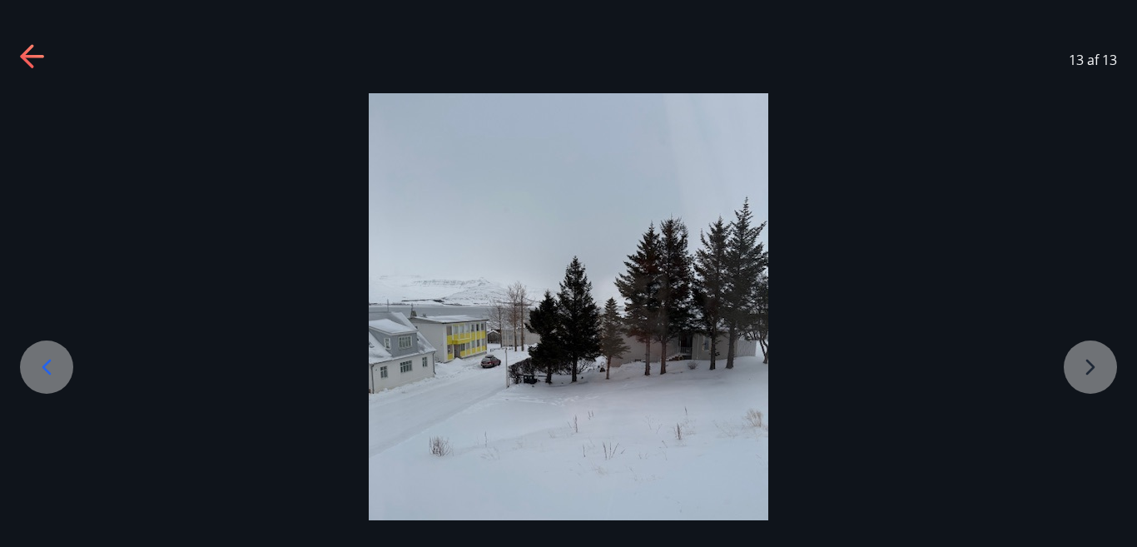
click at [1095, 374] on div at bounding box center [568, 359] width 1137 height 533
click at [26, 62] on icon at bounding box center [33, 57] width 27 height 27
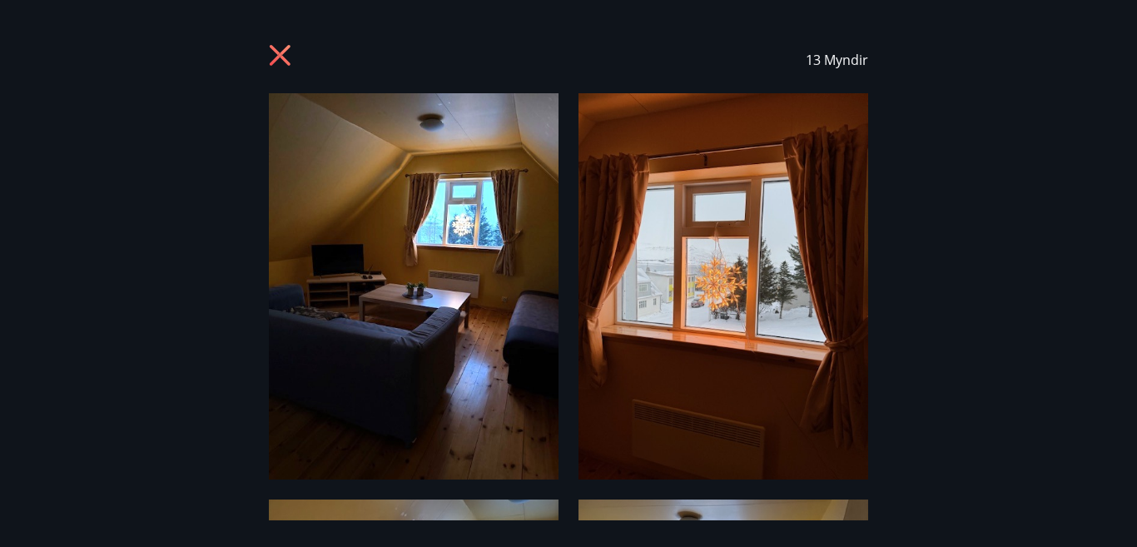
click at [26, 62] on div "13 Myndir" at bounding box center [568, 60] width 1097 height 67
click at [275, 54] on icon at bounding box center [282, 57] width 27 height 27
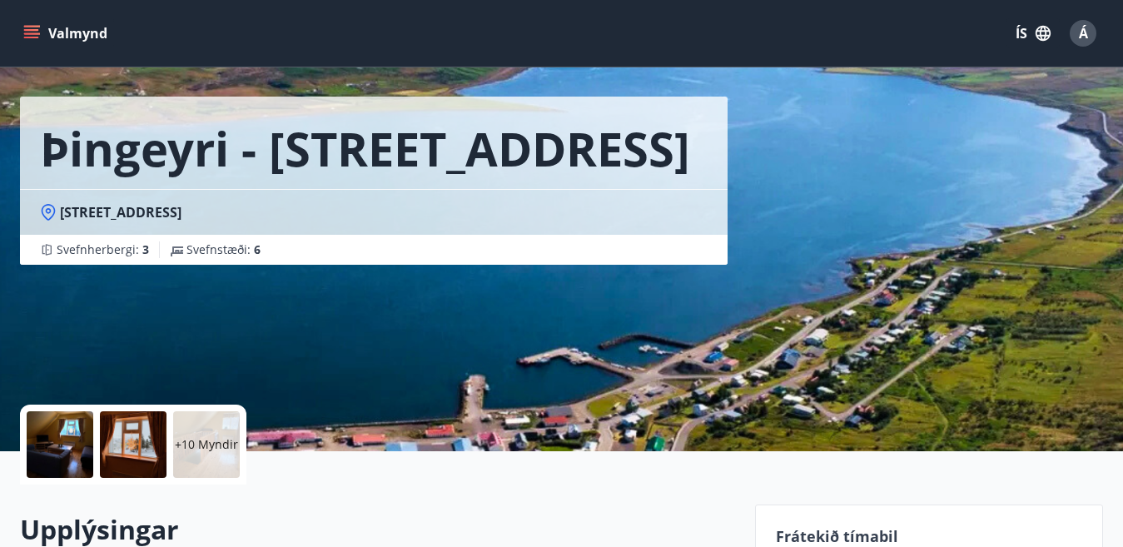
click at [40, 36] on button "Valmynd" at bounding box center [67, 33] width 94 height 30
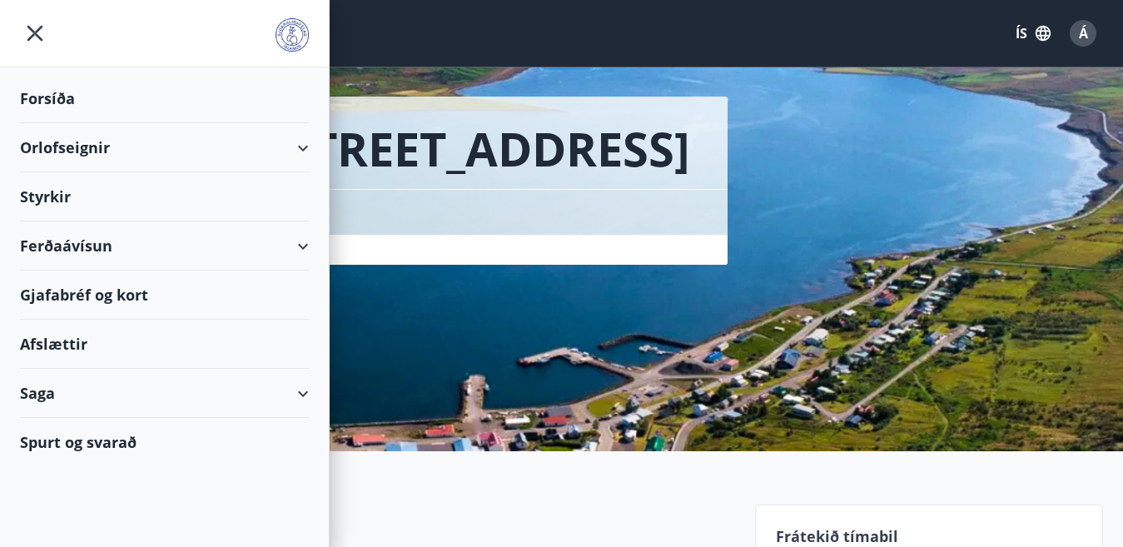
click at [92, 389] on div "Saga" at bounding box center [164, 393] width 289 height 49
click at [62, 540] on div "Punktar" at bounding box center [164, 540] width 262 height 35
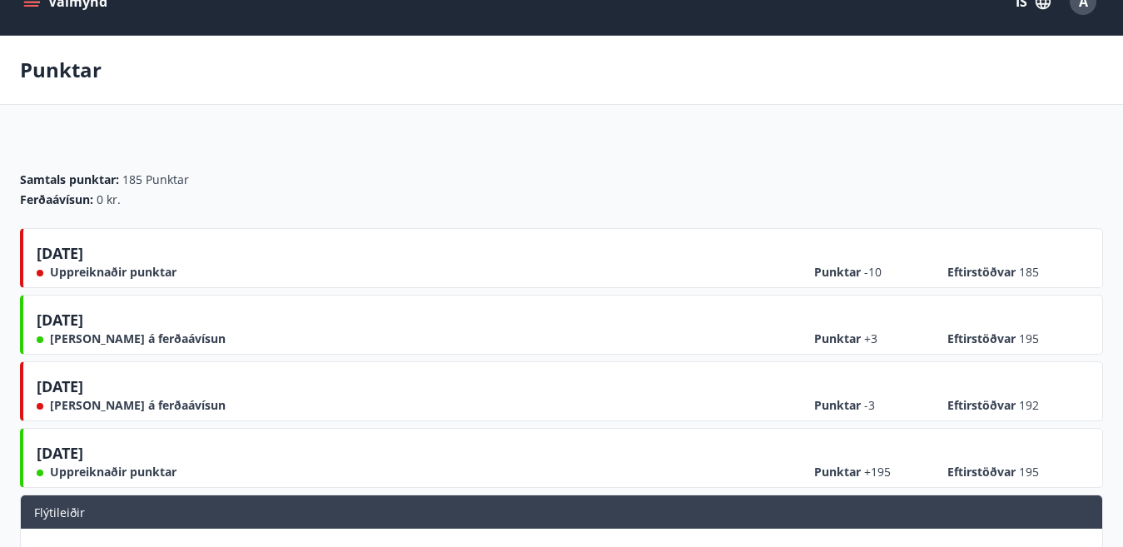
scroll to position [35, 0]
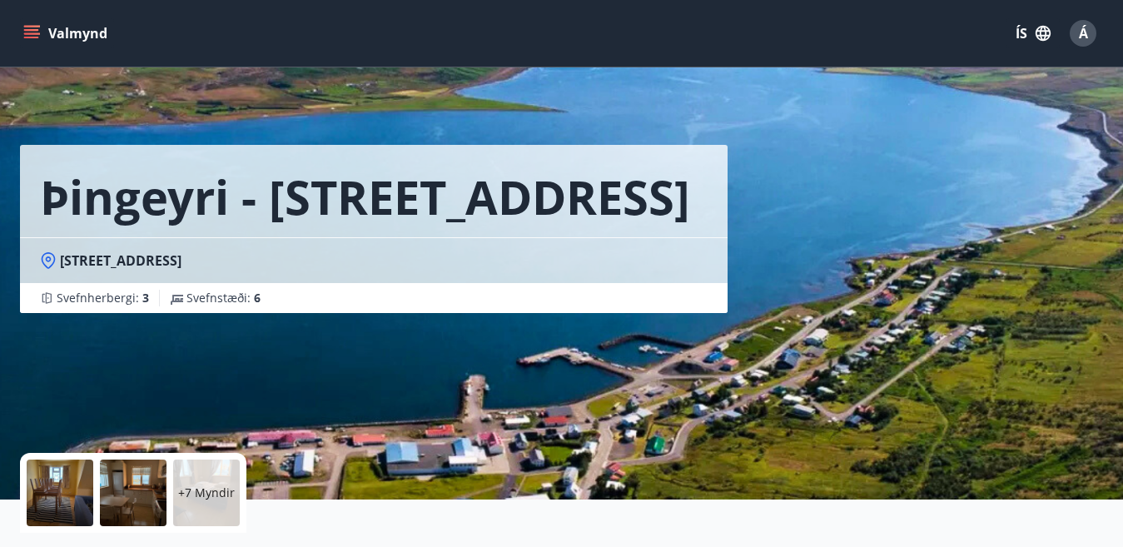
click at [26, 34] on icon "menu" at bounding box center [33, 33] width 18 height 2
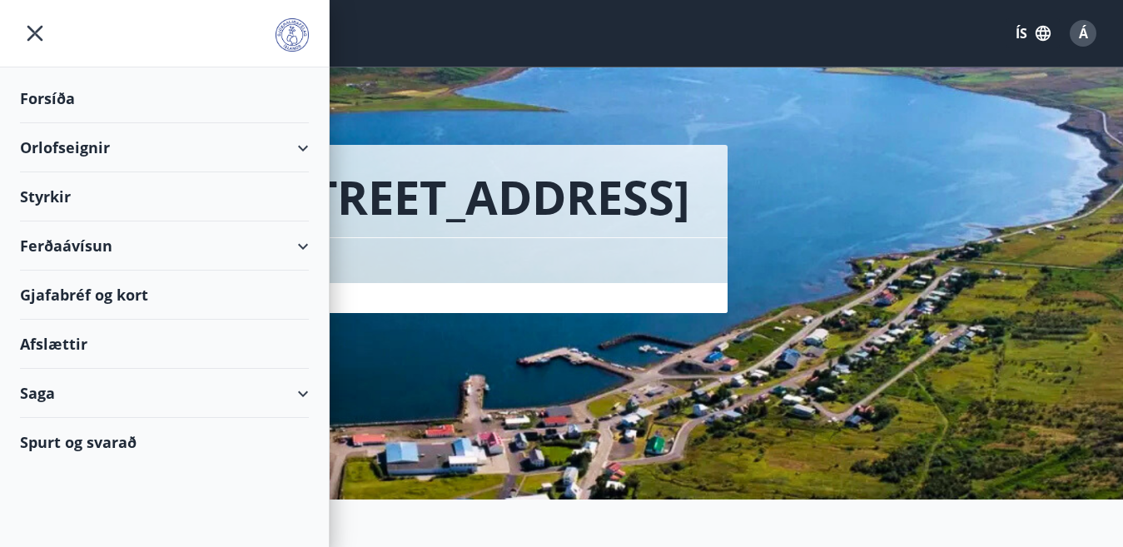
click at [80, 334] on div "Afslættir" at bounding box center [164, 344] width 289 height 49
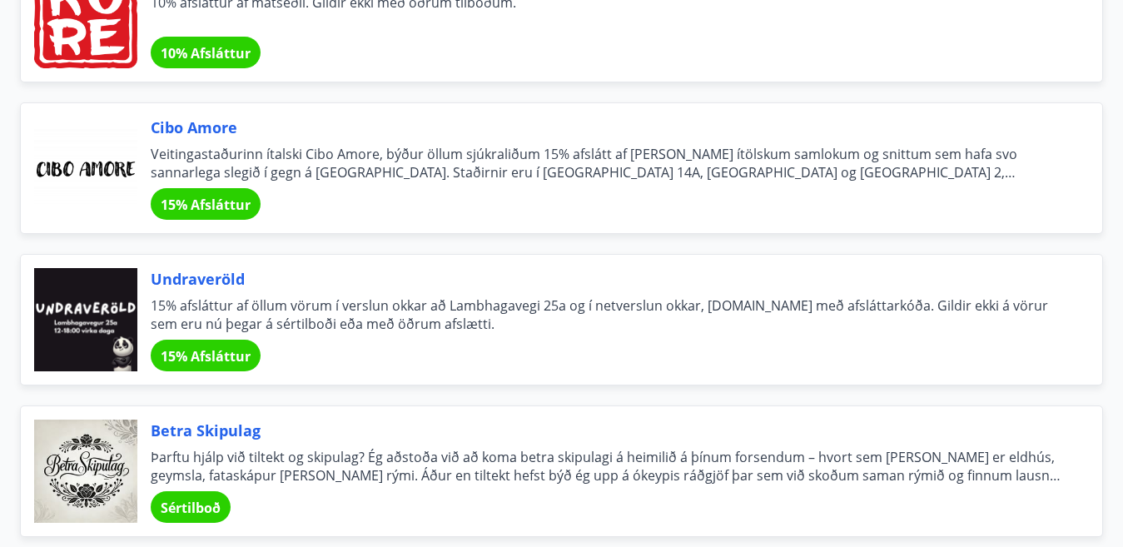
scroll to position [3262, 0]
